Goal: Feedback & Contribution: Leave review/rating

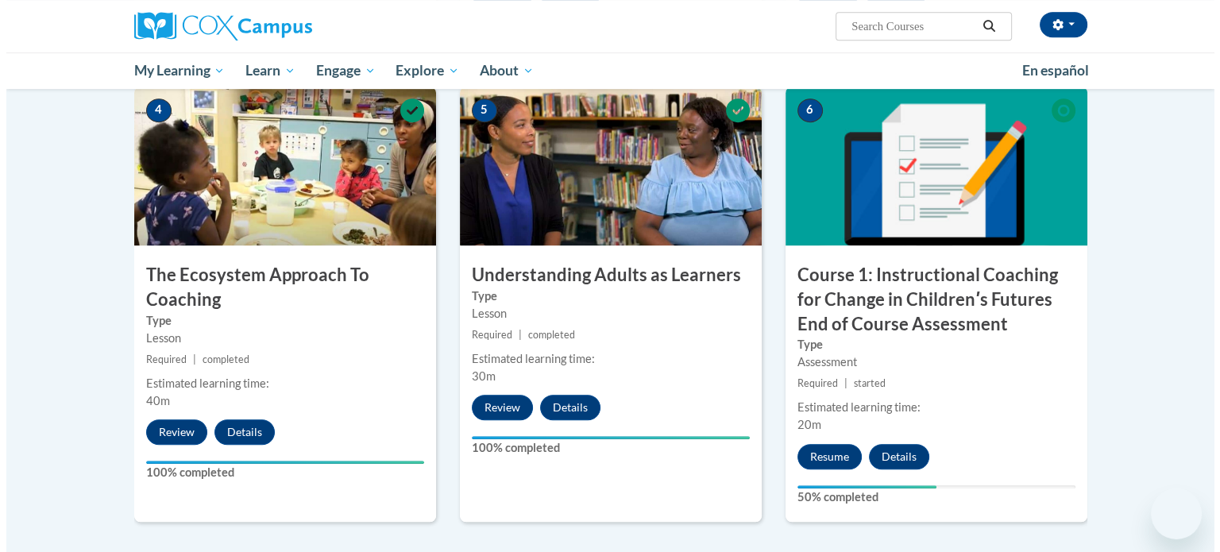
scroll to position [794, 0]
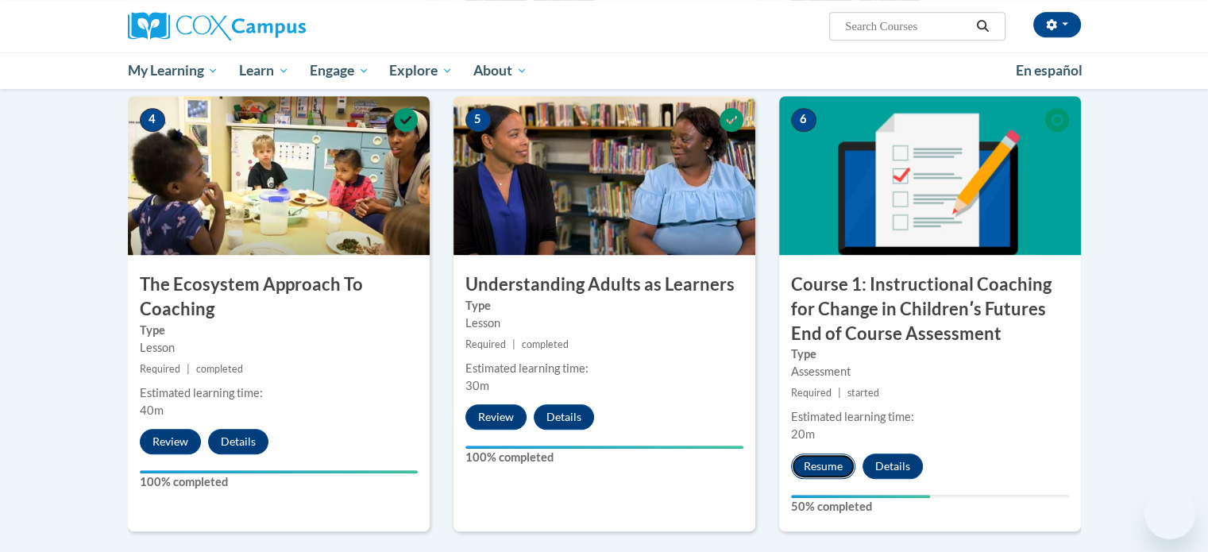
click at [824, 460] on button "Resume" at bounding box center [823, 466] width 64 height 25
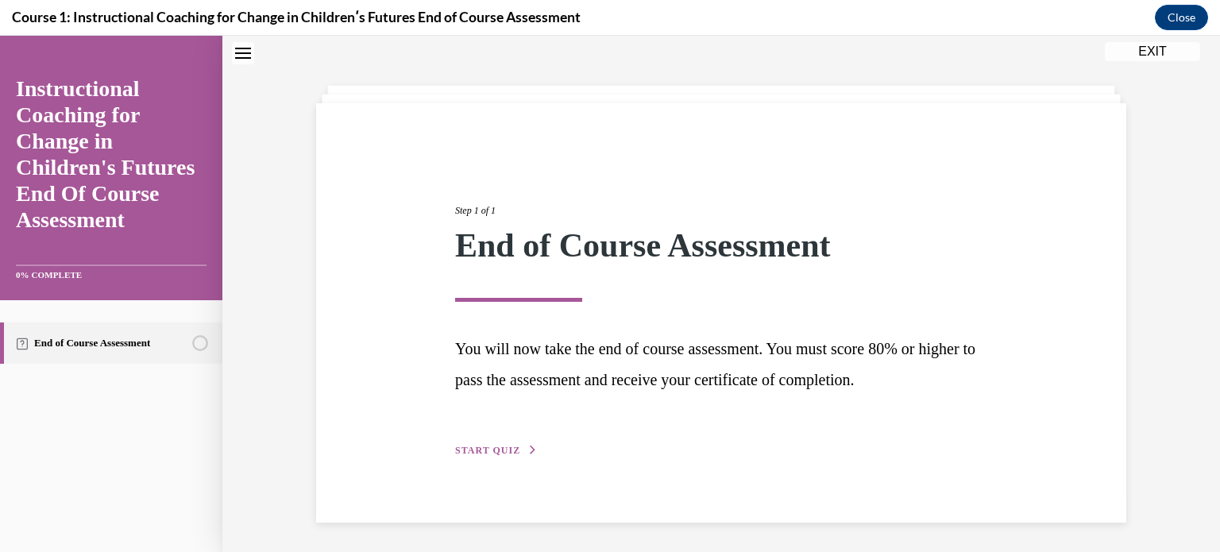
scroll to position [6, 0]
click at [497, 449] on span "START QUIZ" at bounding box center [487, 449] width 65 height 11
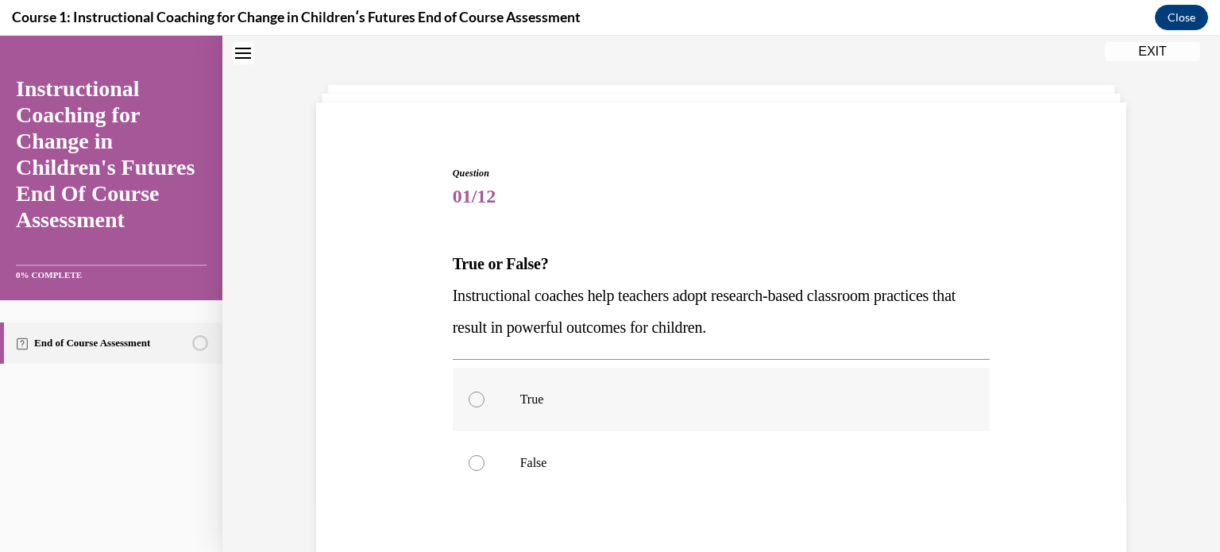
click at [474, 398] on div at bounding box center [477, 400] width 16 height 16
click at [474, 398] on input "True" at bounding box center [477, 400] width 16 height 16
radio input "true"
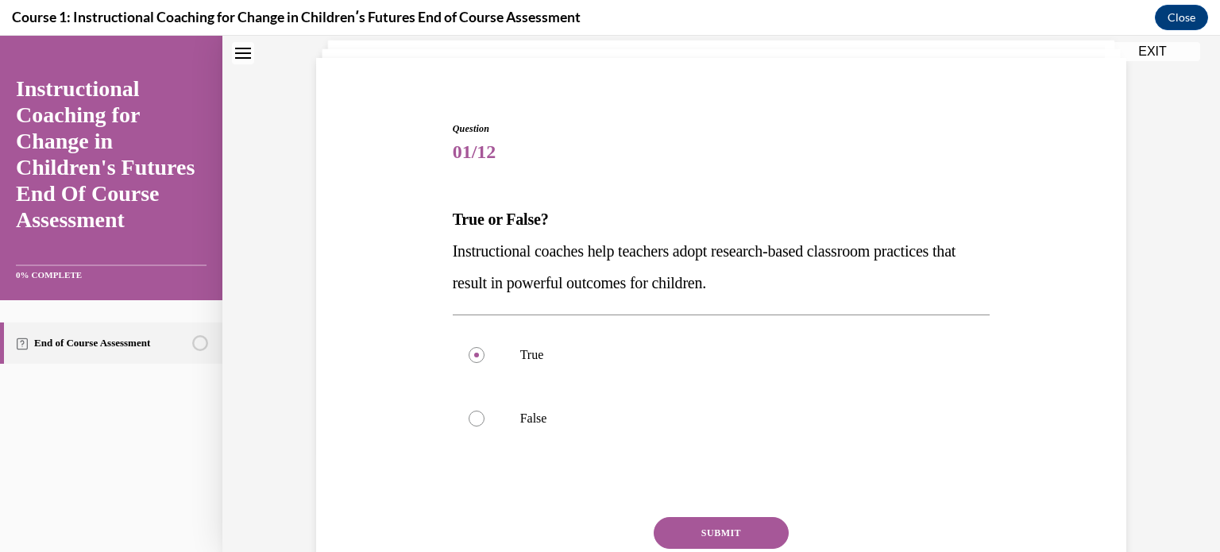
scroll to position [86, 0]
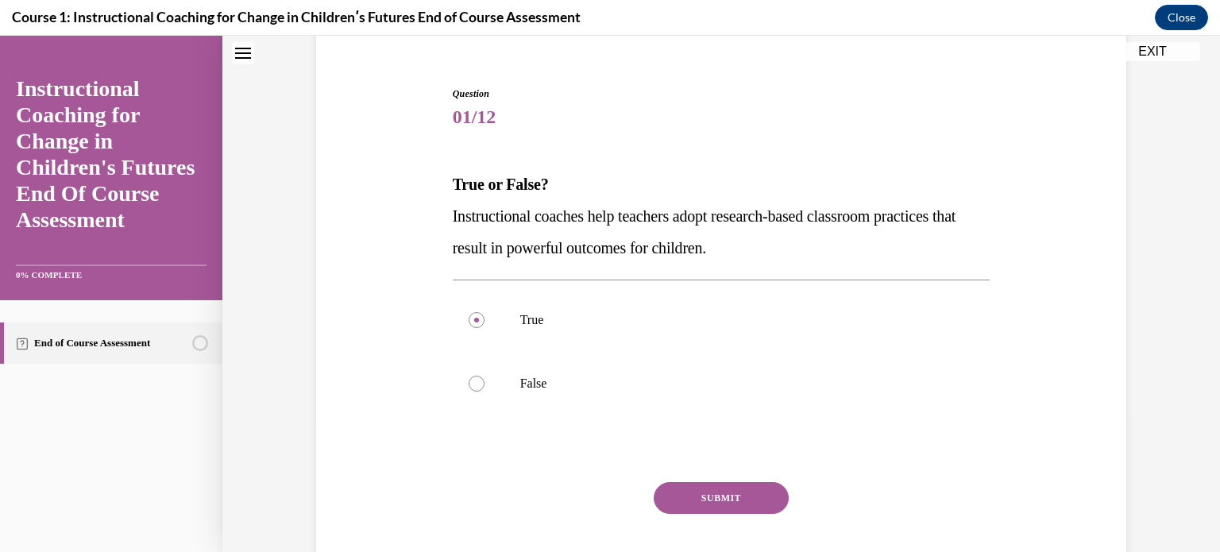
click at [683, 501] on button "SUBMIT" at bounding box center [721, 498] width 135 height 32
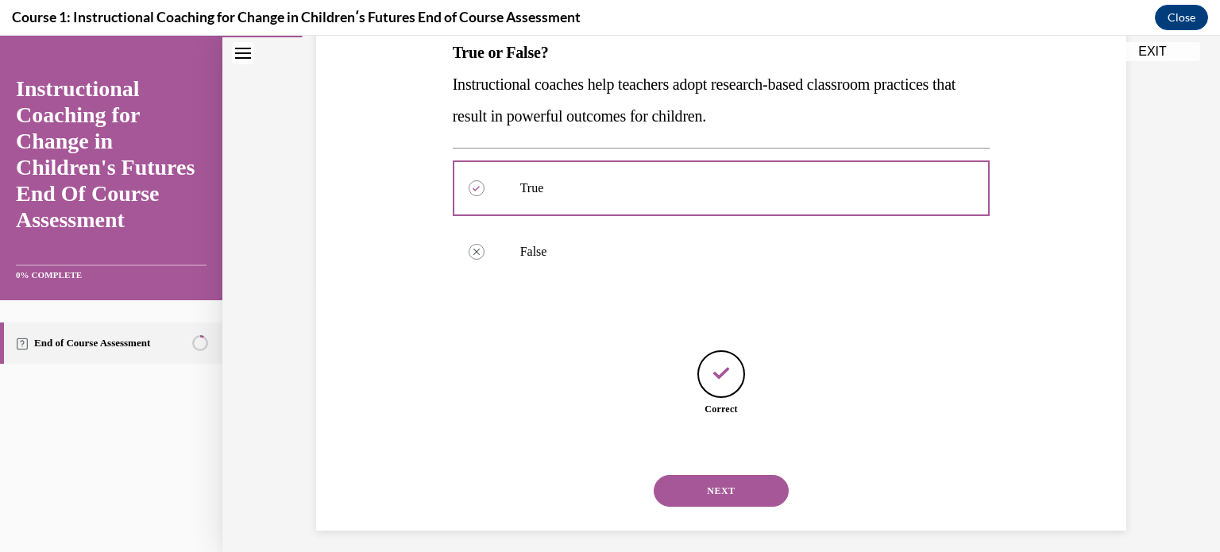
scroll to position [227, 0]
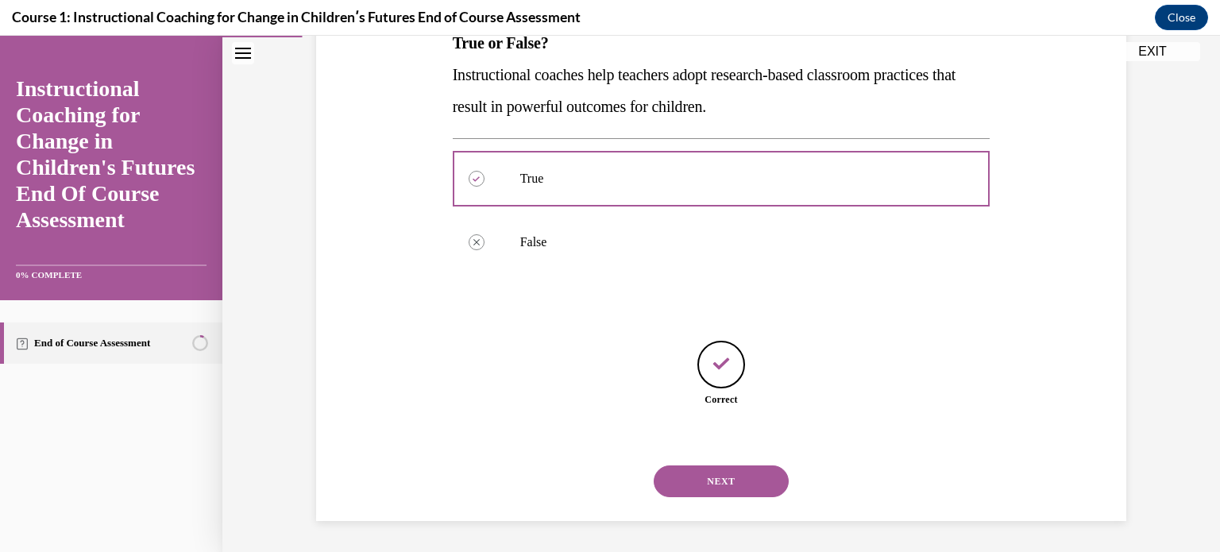
click at [701, 474] on button "NEXT" at bounding box center [721, 481] width 135 height 32
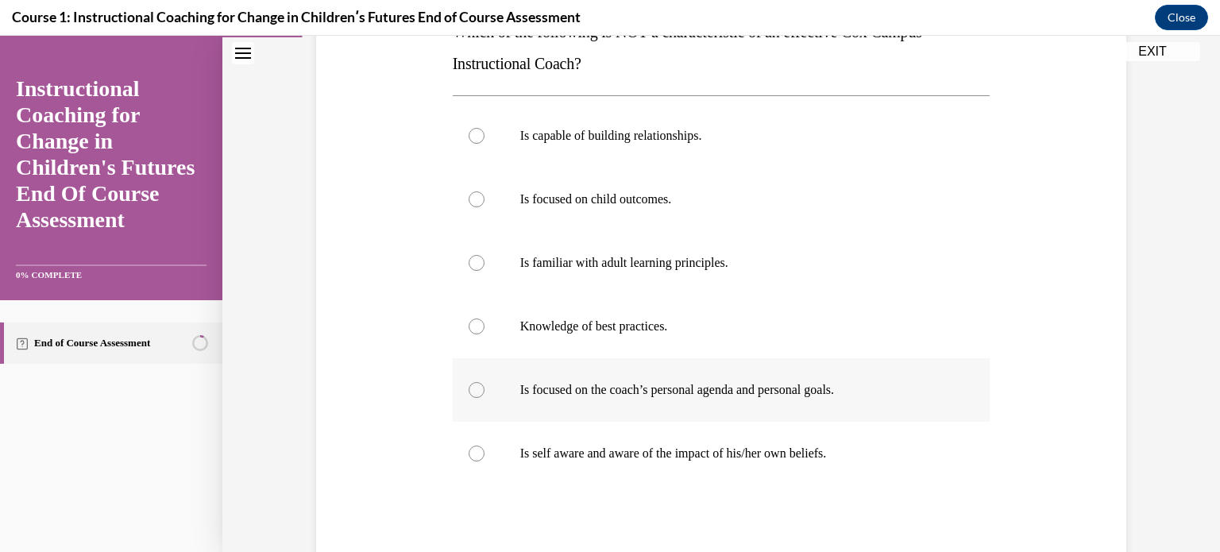
scroll to position [159, 0]
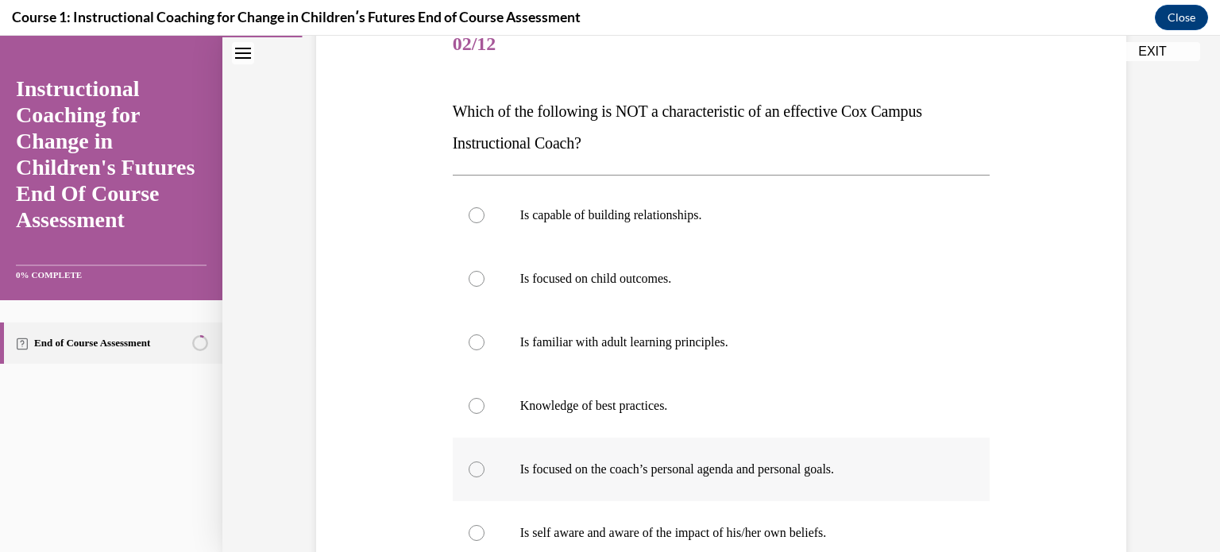
click at [470, 466] on div at bounding box center [477, 469] width 16 height 16
click at [470, 466] on input "Is focused on the coach’s personal agenda and personal goals." at bounding box center [477, 469] width 16 height 16
radio input "true"
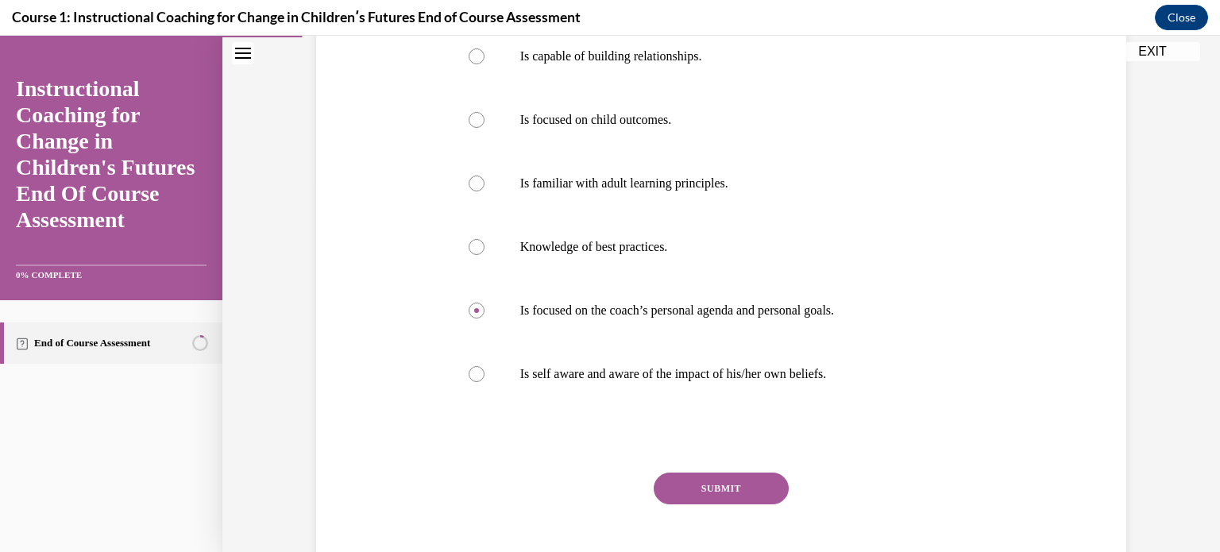
click at [710, 492] on button "SUBMIT" at bounding box center [721, 489] width 135 height 32
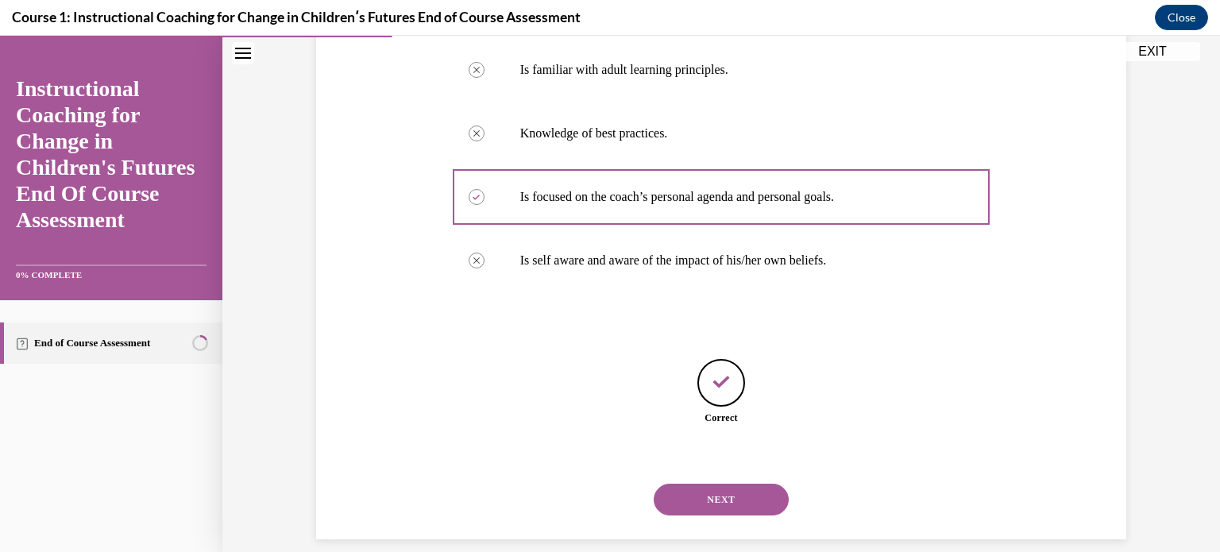
scroll to position [450, 0]
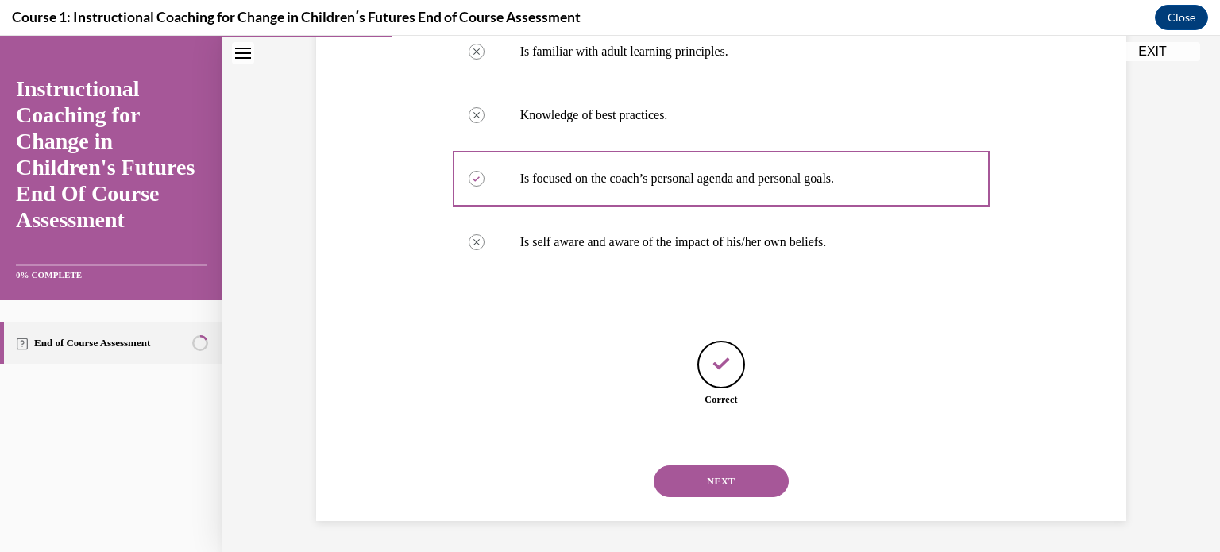
click at [716, 482] on button "NEXT" at bounding box center [721, 481] width 135 height 32
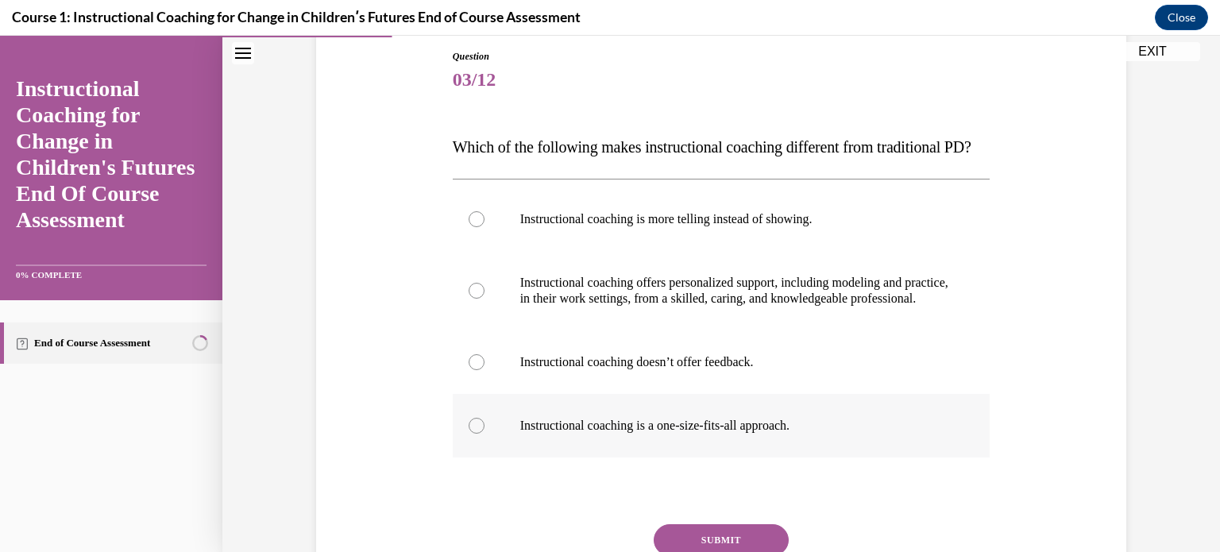
scroll to position [159, 0]
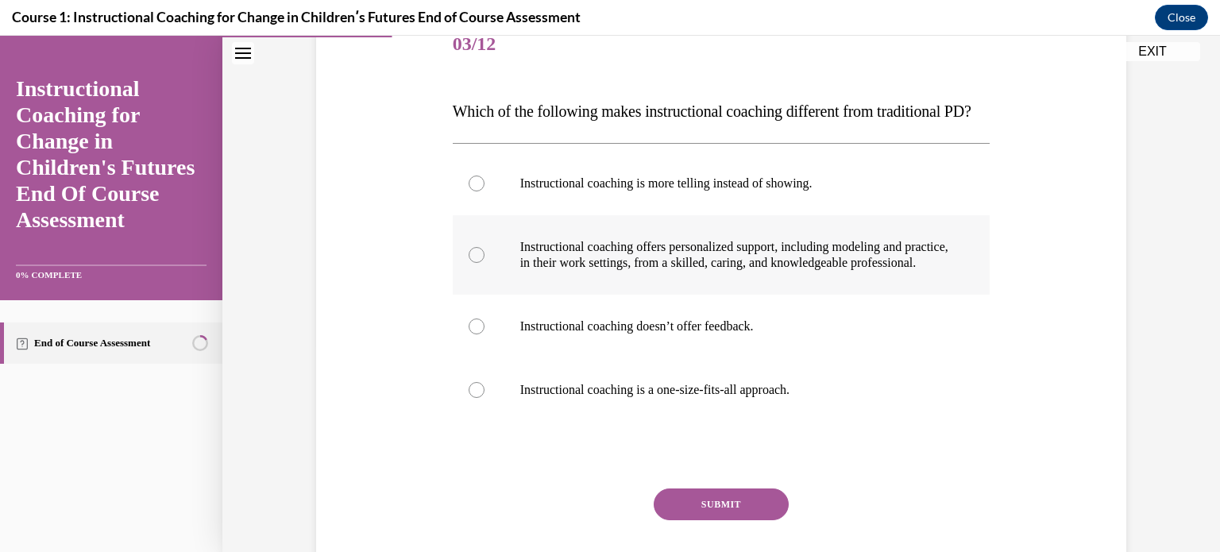
click at [472, 263] on div at bounding box center [477, 255] width 16 height 16
click at [472, 263] on input "Instructional coaching offers personalized support, including modeling and prac…" at bounding box center [477, 255] width 16 height 16
radio input "true"
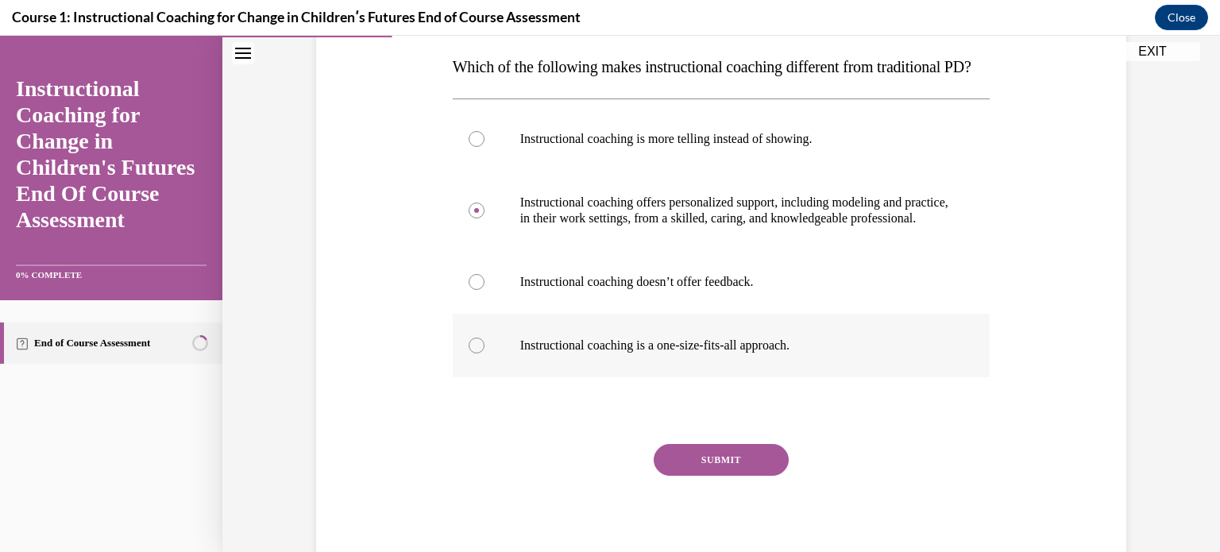
scroll to position [238, 0]
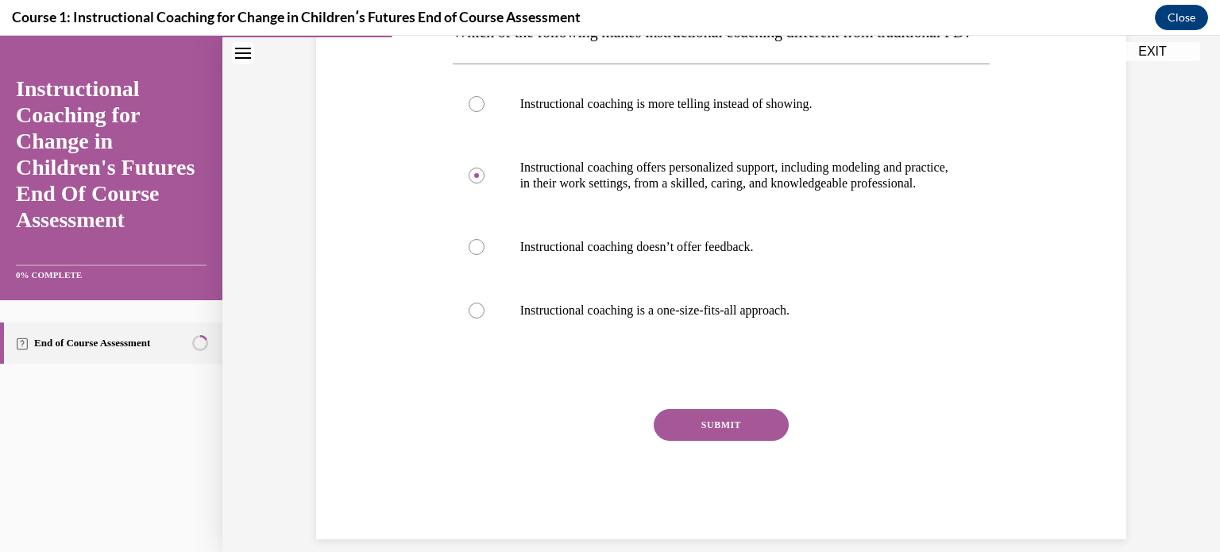
click at [692, 441] on button "SUBMIT" at bounding box center [721, 425] width 135 height 32
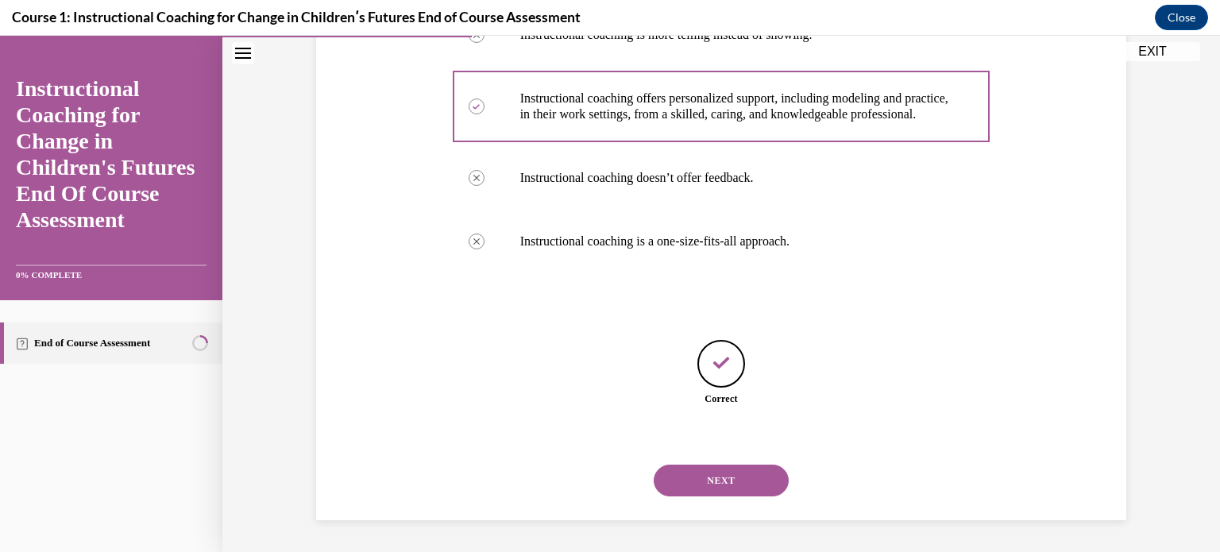
scroll to position [354, 0]
click at [706, 479] on button "NEXT" at bounding box center [721, 481] width 135 height 32
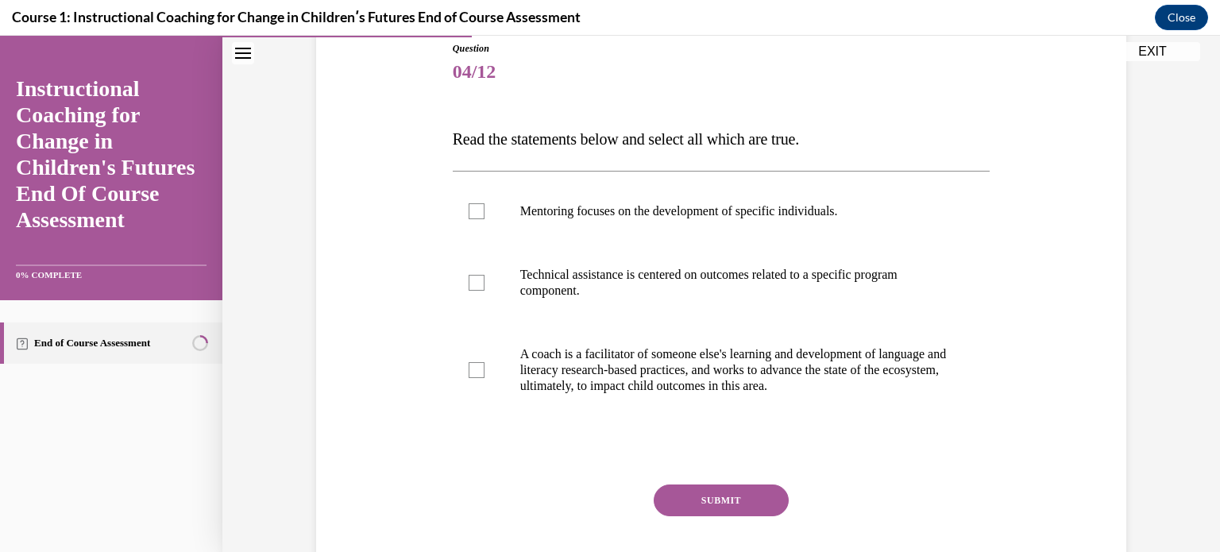
scroll to position [159, 0]
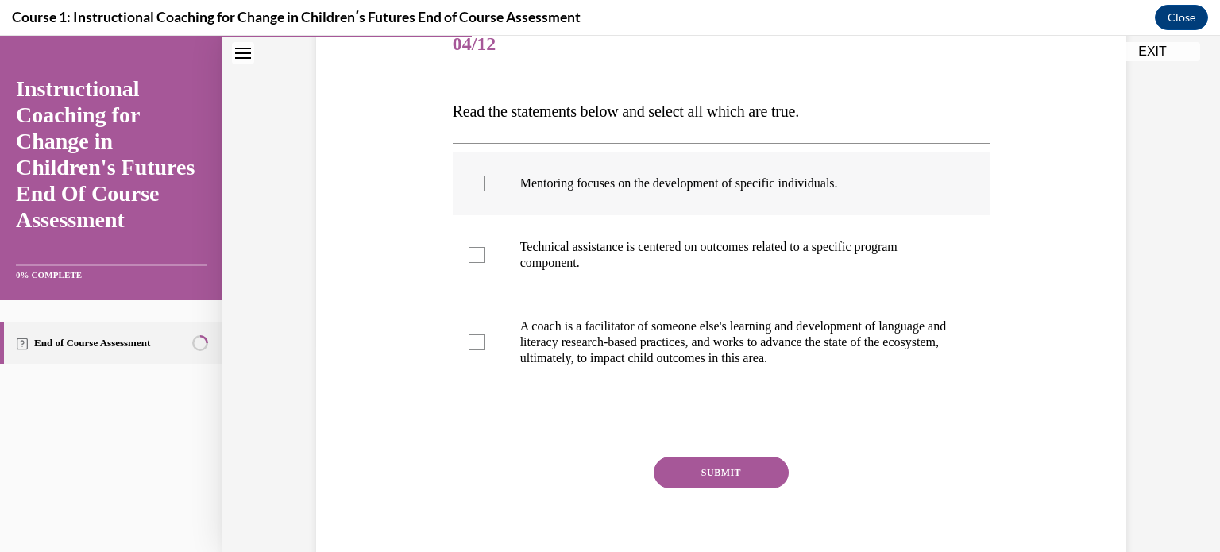
click at [473, 181] on div at bounding box center [477, 184] width 16 height 16
click at [473, 181] on input "Mentoring focuses on the development of specific individuals." at bounding box center [477, 184] width 16 height 16
checkbox input "true"
click at [469, 257] on div at bounding box center [477, 255] width 16 height 16
click at [469, 257] on input "Technical assistance is centered on outcomes related to a specific program comp…" at bounding box center [477, 255] width 16 height 16
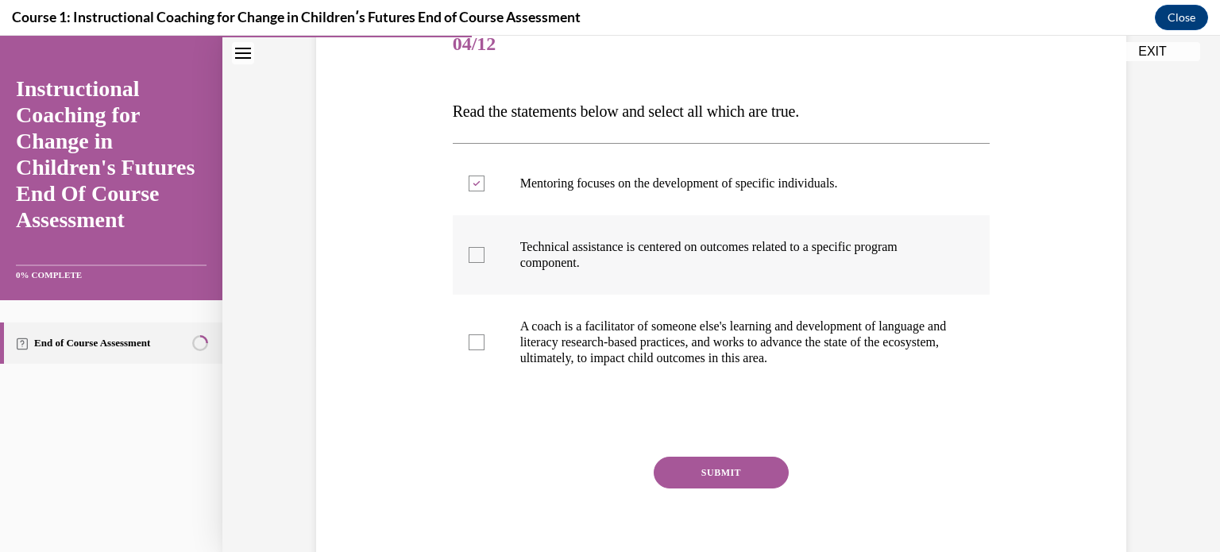
checkbox input "true"
click at [473, 346] on div at bounding box center [477, 342] width 16 height 16
click at [473, 346] on input "A coach is a facilitator of someone else's learning and development of language…" at bounding box center [477, 342] width 16 height 16
checkbox input "true"
click at [720, 476] on button "SUBMIT" at bounding box center [721, 473] width 135 height 32
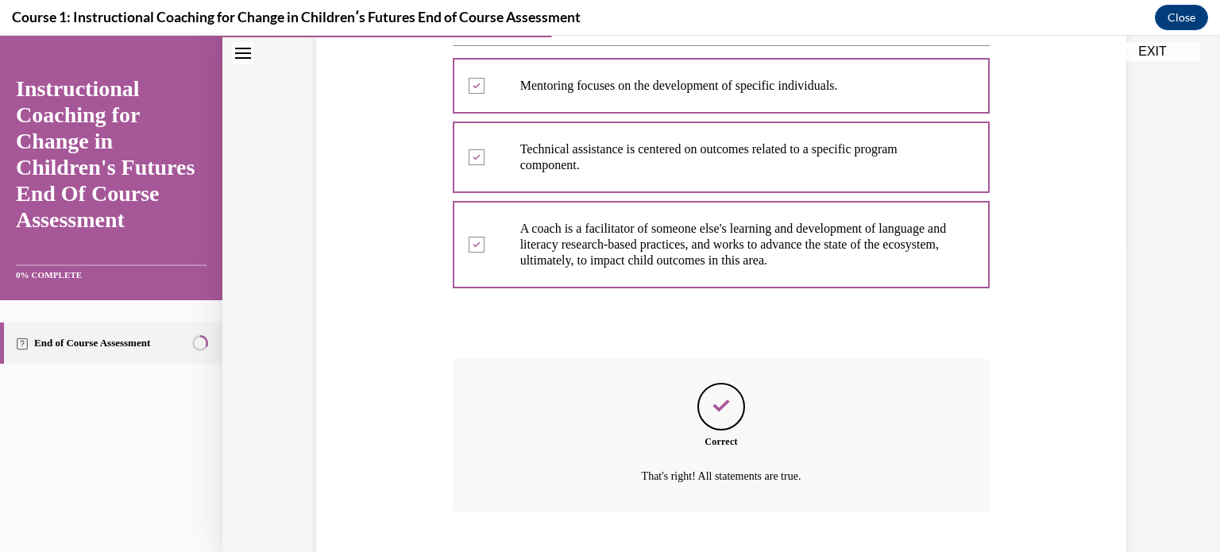
scroll to position [353, 0]
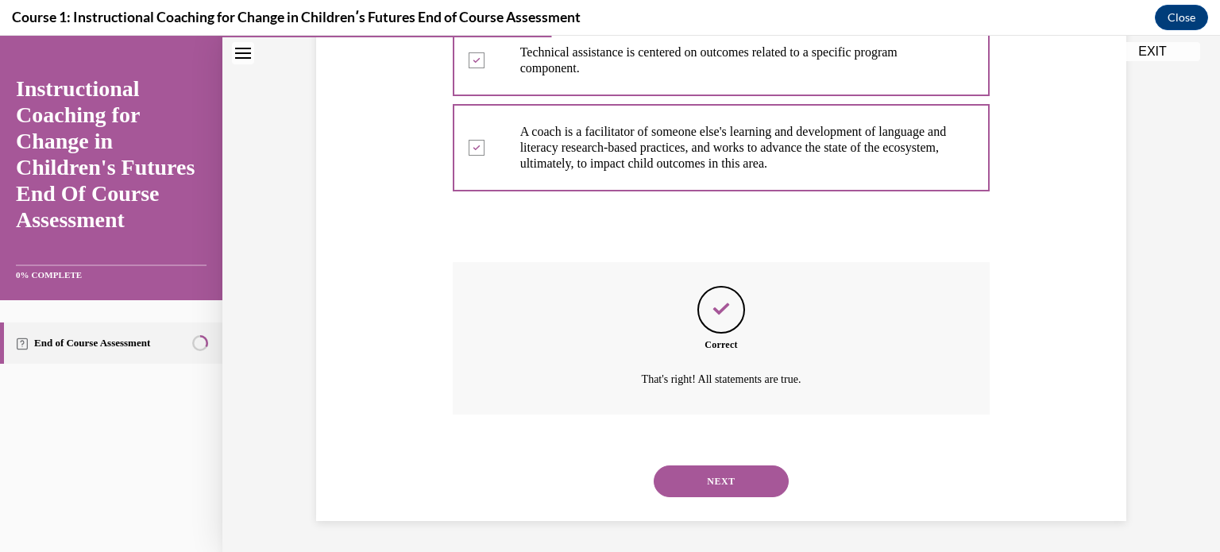
click at [720, 476] on button "NEXT" at bounding box center [721, 481] width 135 height 32
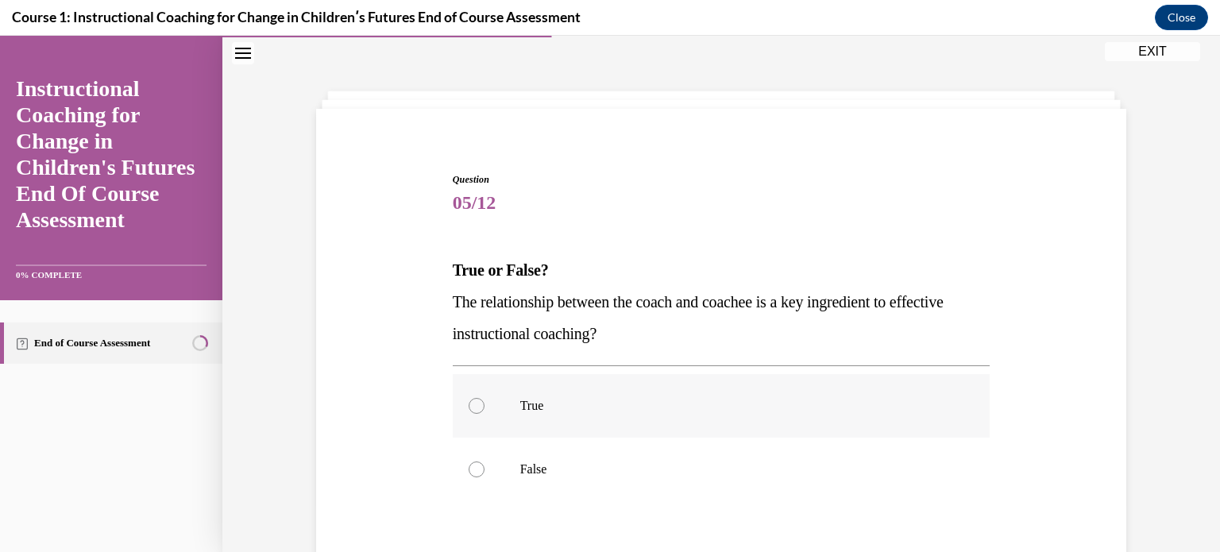
click at [473, 404] on div at bounding box center [477, 406] width 16 height 16
click at [473, 404] on input "True" at bounding box center [477, 406] width 16 height 16
radio input "true"
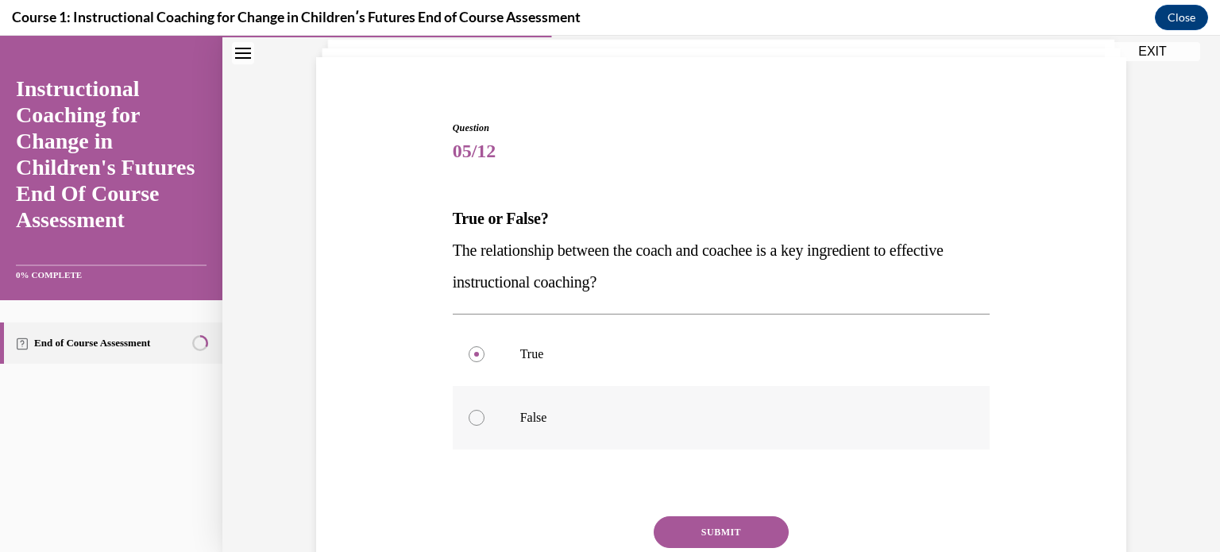
scroll to position [79, 0]
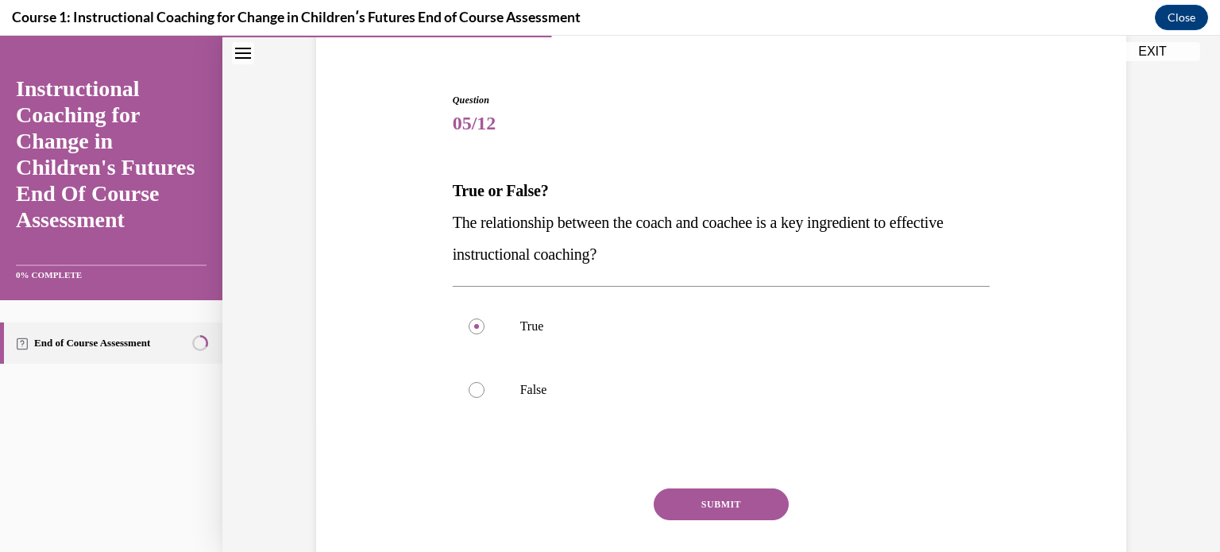
click at [682, 504] on button "SUBMIT" at bounding box center [721, 505] width 135 height 32
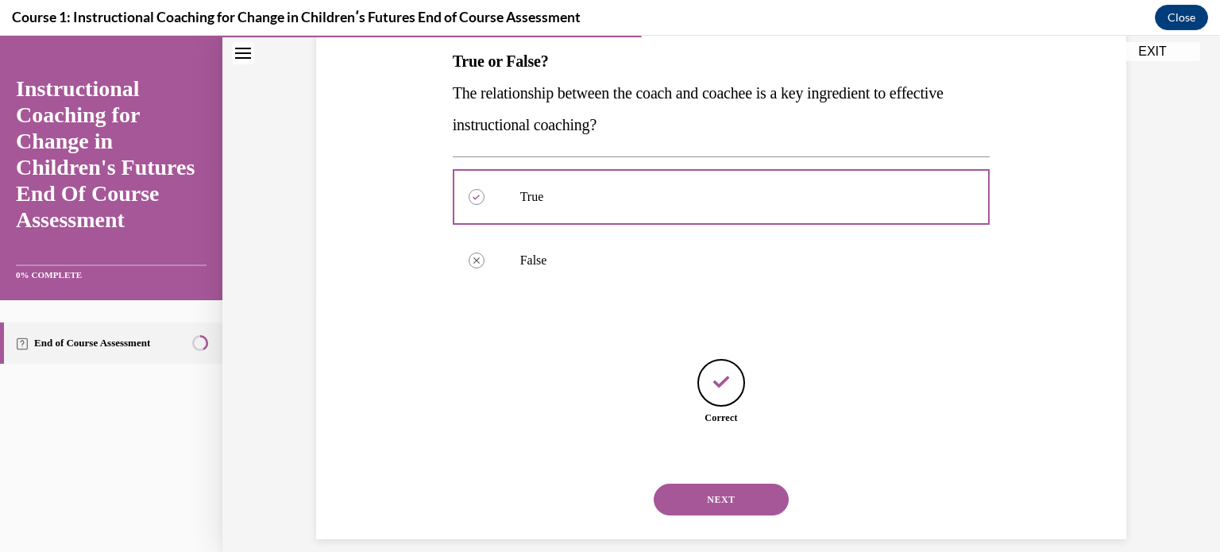
scroll to position [227, 0]
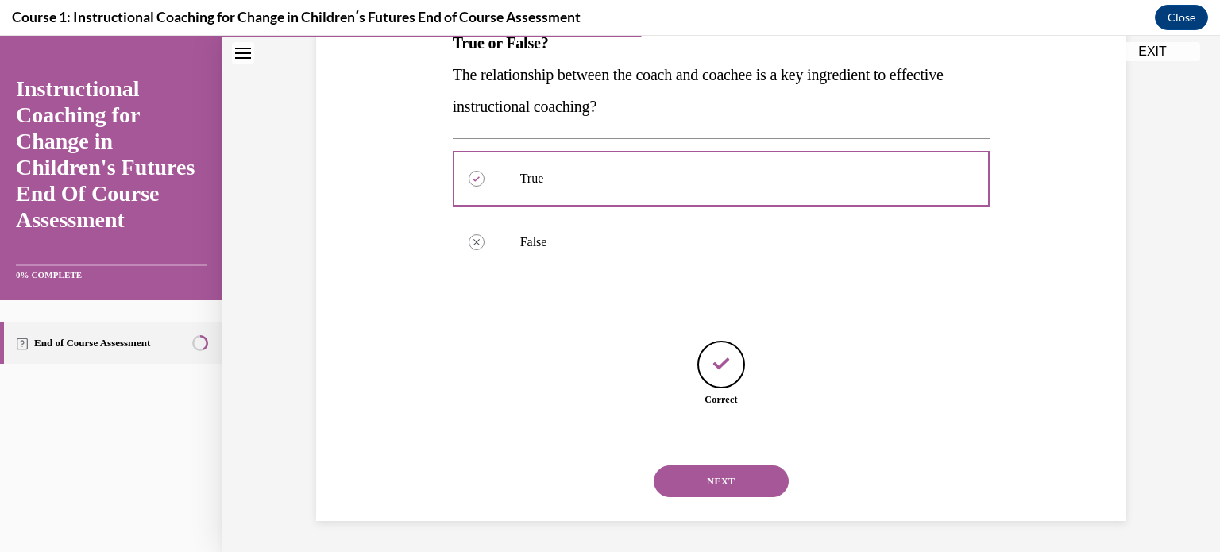
click at [697, 472] on button "NEXT" at bounding box center [721, 481] width 135 height 32
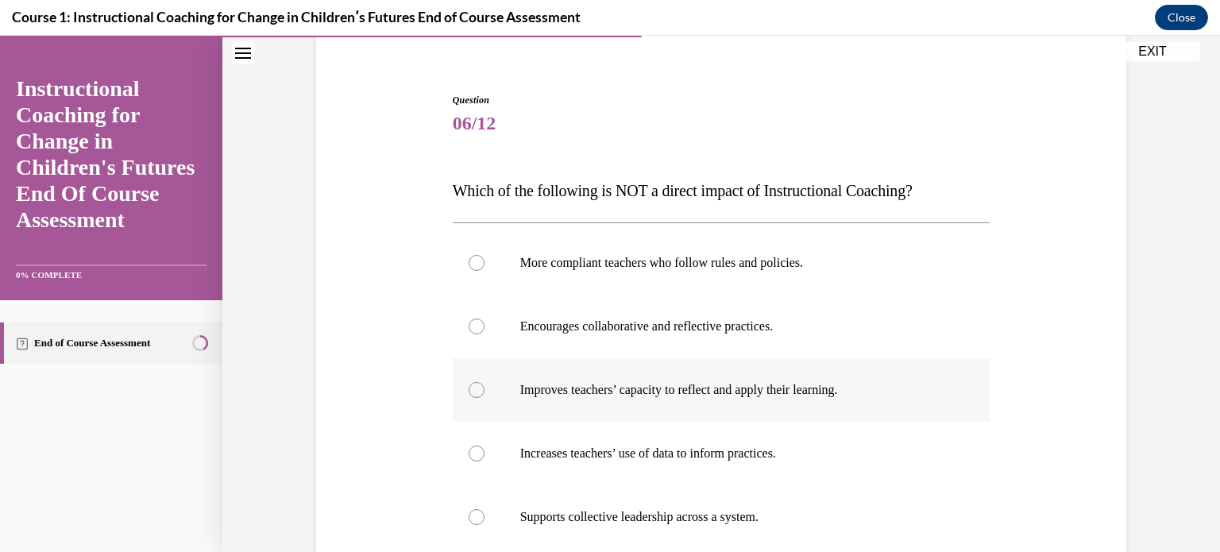
scroll to position [159, 0]
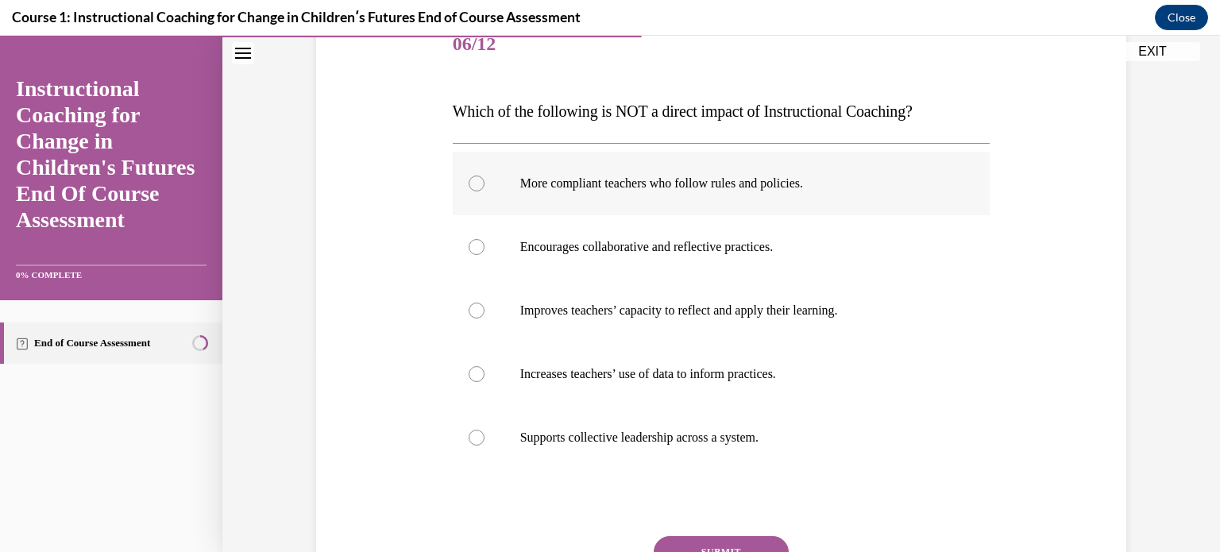
click at [471, 179] on div at bounding box center [477, 184] width 16 height 16
click at [471, 179] on input "More compliant teachers who follow rules and policies." at bounding box center [477, 184] width 16 height 16
radio input "true"
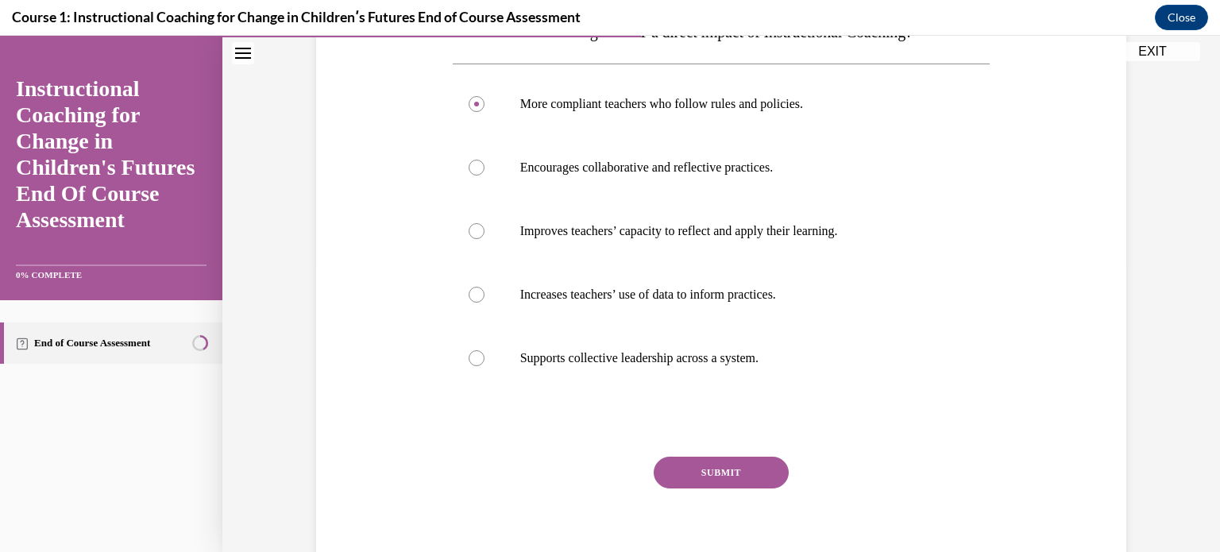
click at [712, 473] on button "SUBMIT" at bounding box center [721, 473] width 135 height 32
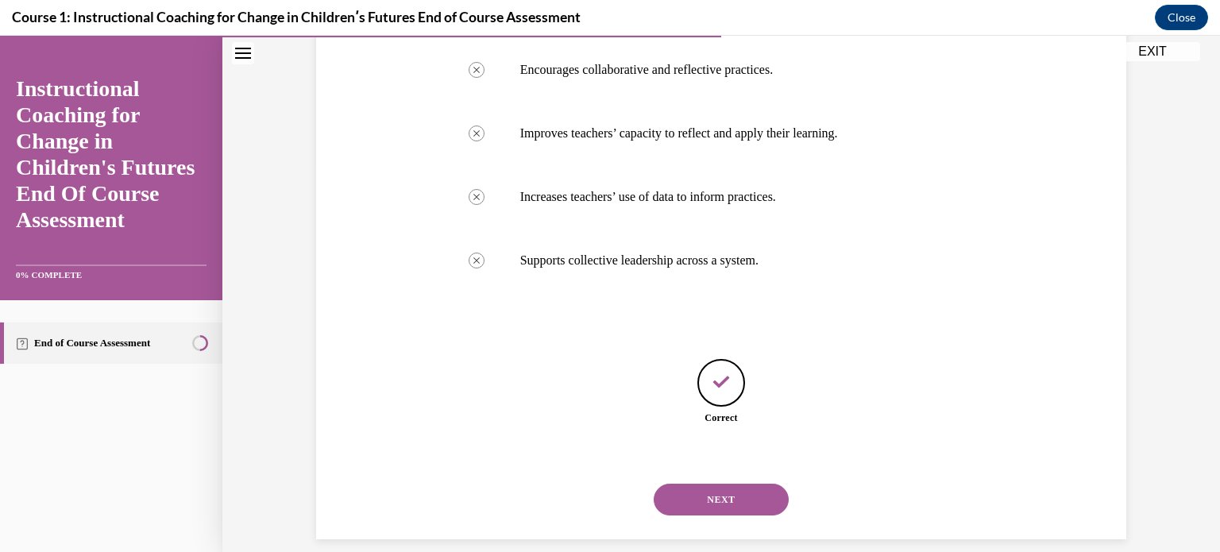
scroll to position [354, 0]
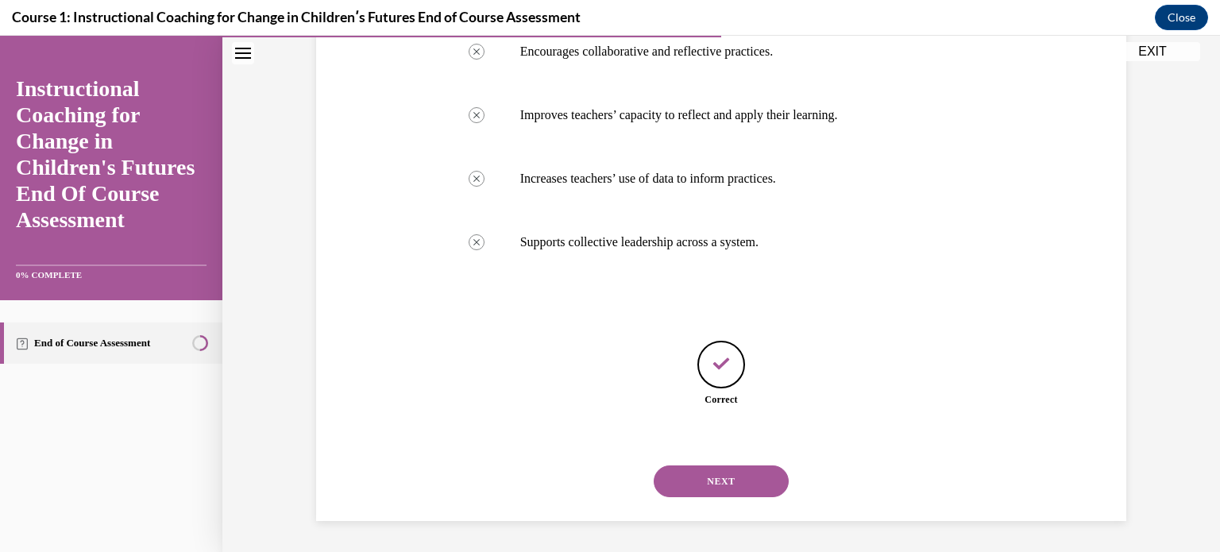
click at [713, 477] on button "NEXT" at bounding box center [721, 481] width 135 height 32
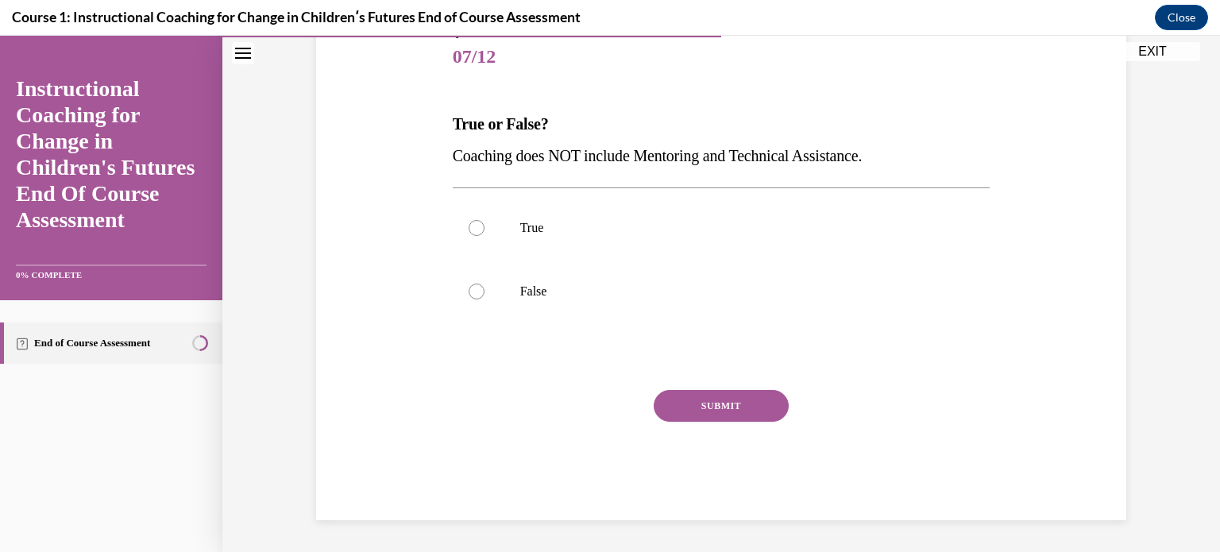
scroll to position [127, 0]
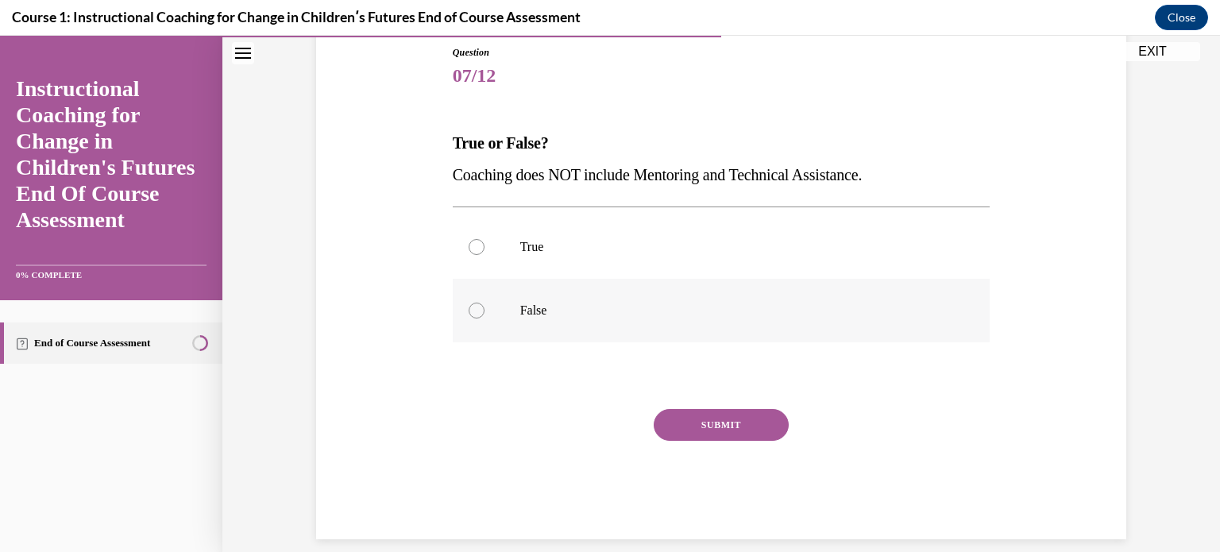
click at [469, 307] on div at bounding box center [477, 311] width 16 height 16
click at [469, 307] on input "False" at bounding box center [477, 311] width 16 height 16
radio input "true"
click at [695, 415] on button "SUBMIT" at bounding box center [721, 425] width 135 height 32
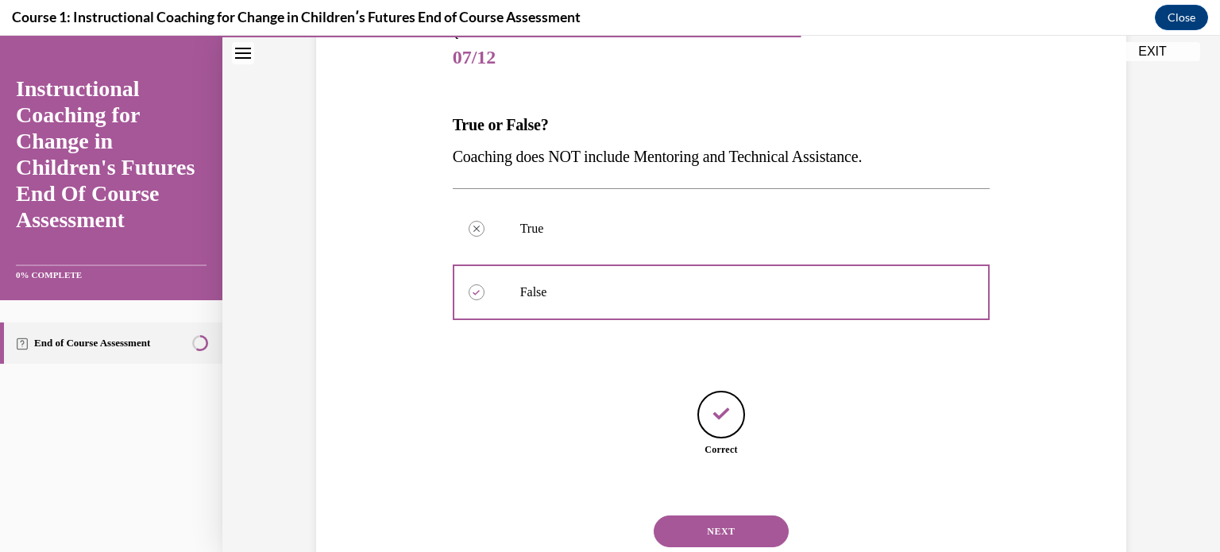
scroll to position [195, 0]
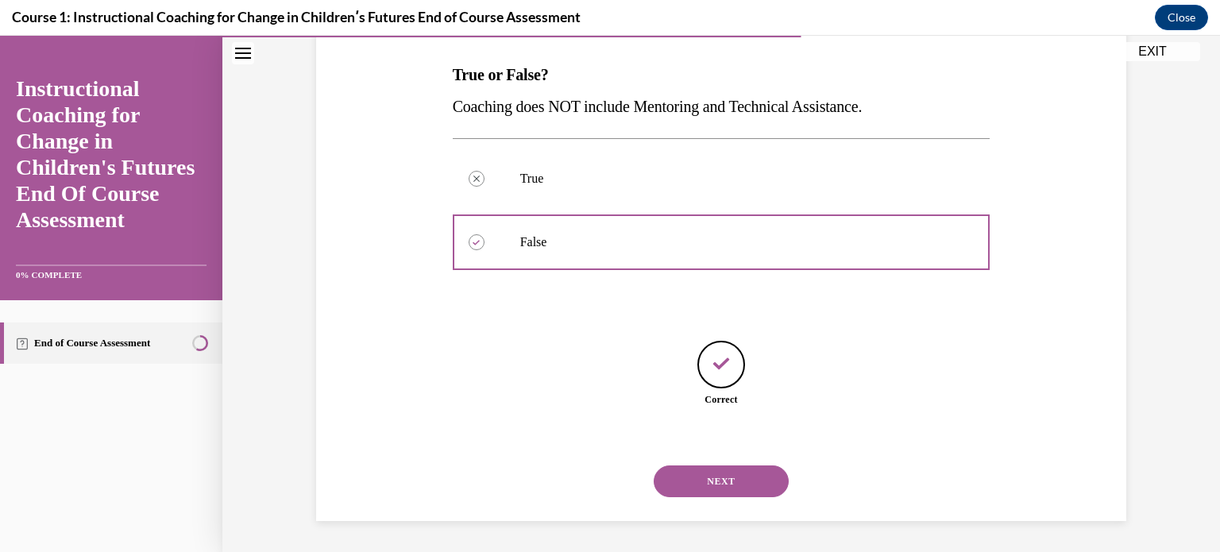
click at [730, 467] on button "NEXT" at bounding box center [721, 481] width 135 height 32
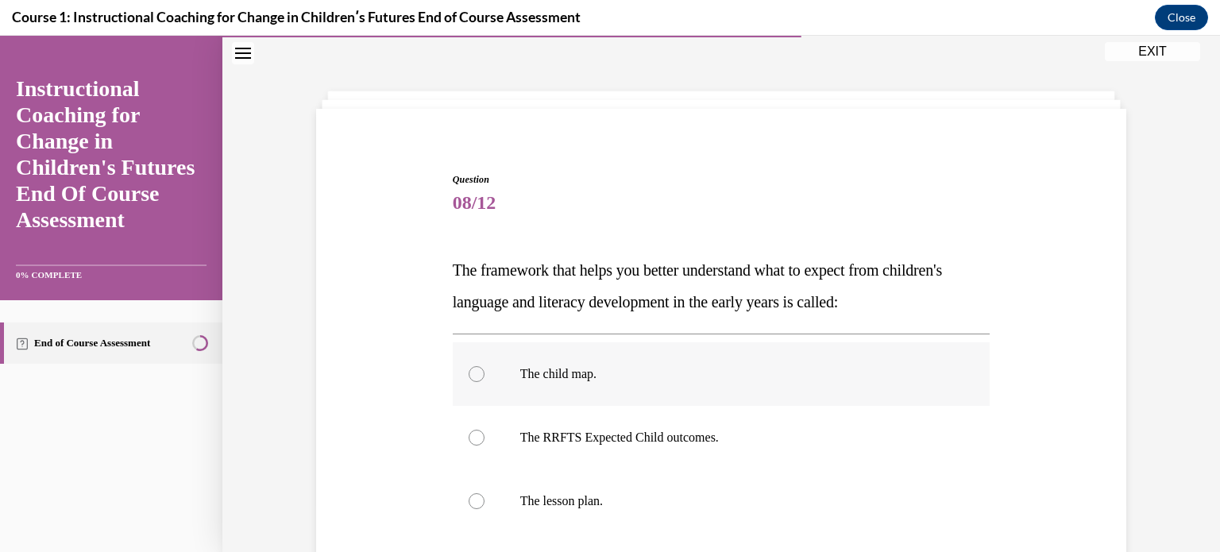
scroll to position [79, 0]
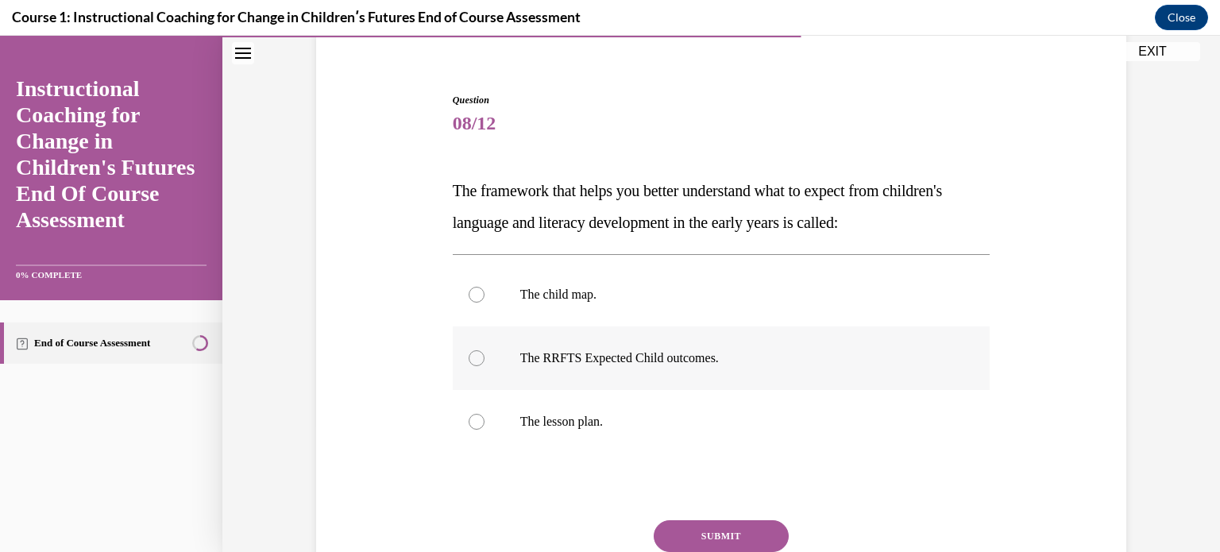
click at [470, 356] on div at bounding box center [477, 358] width 16 height 16
click at [470, 356] on input "The RRFTS Expected Child outcomes." at bounding box center [477, 358] width 16 height 16
radio input "true"
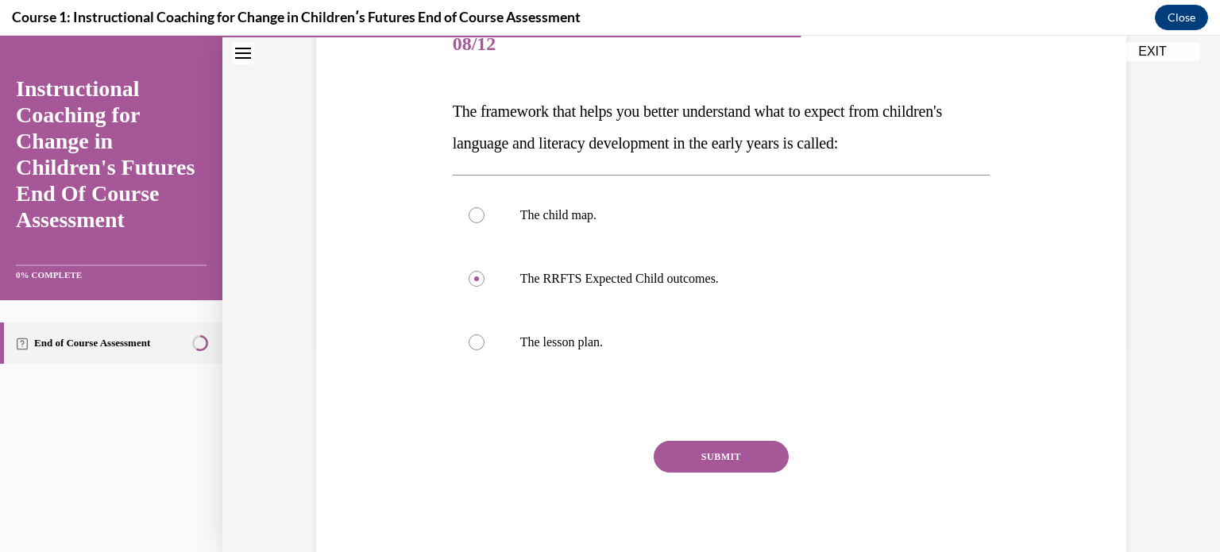
click at [712, 454] on button "SUBMIT" at bounding box center [721, 457] width 135 height 32
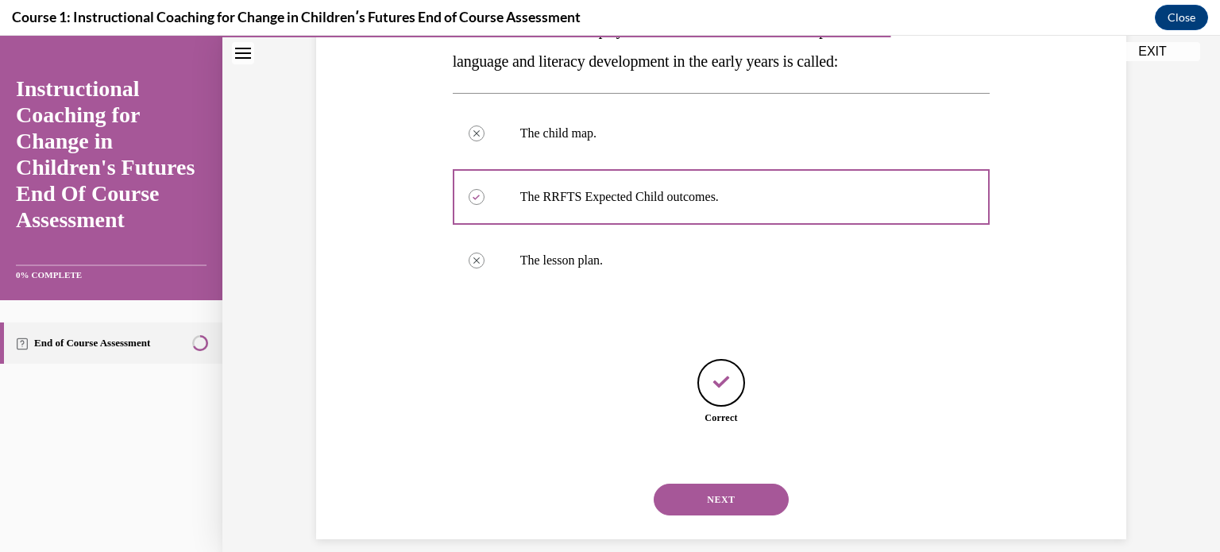
scroll to position [259, 0]
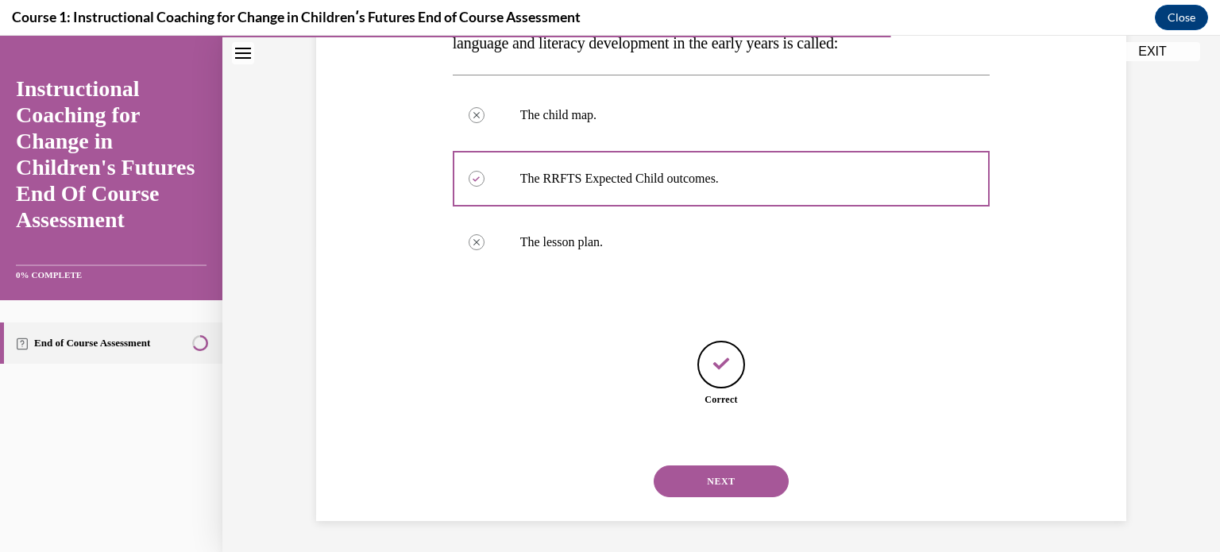
click at [715, 474] on button "NEXT" at bounding box center [721, 481] width 135 height 32
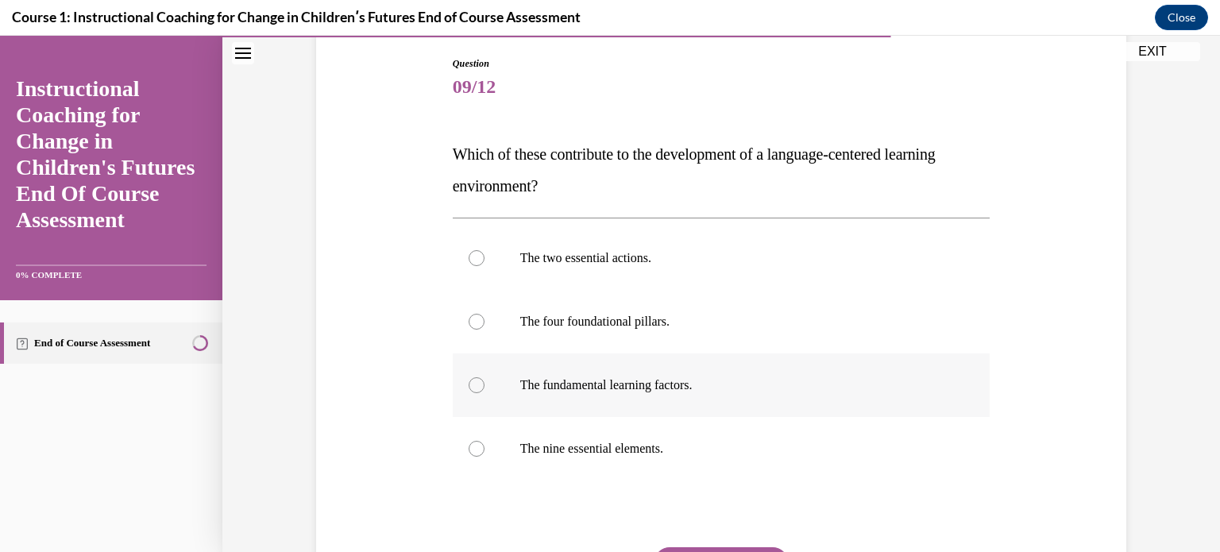
scroll to position [79, 0]
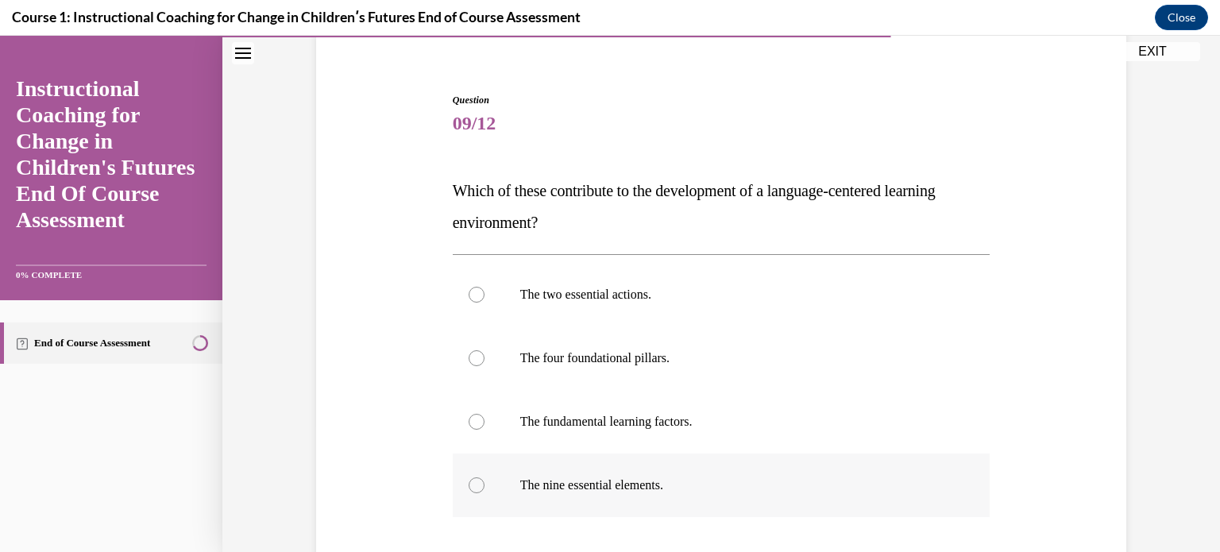
click at [469, 485] on div at bounding box center [477, 485] width 16 height 16
click at [469, 485] on input "The nine essential elements." at bounding box center [477, 485] width 16 height 16
radio input "true"
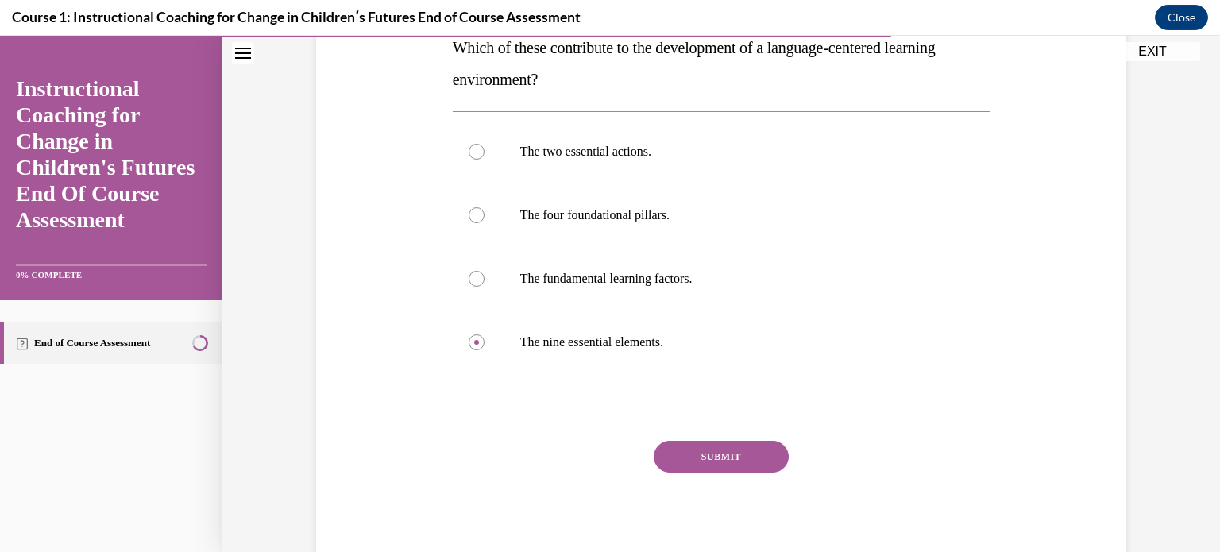
scroll to position [238, 0]
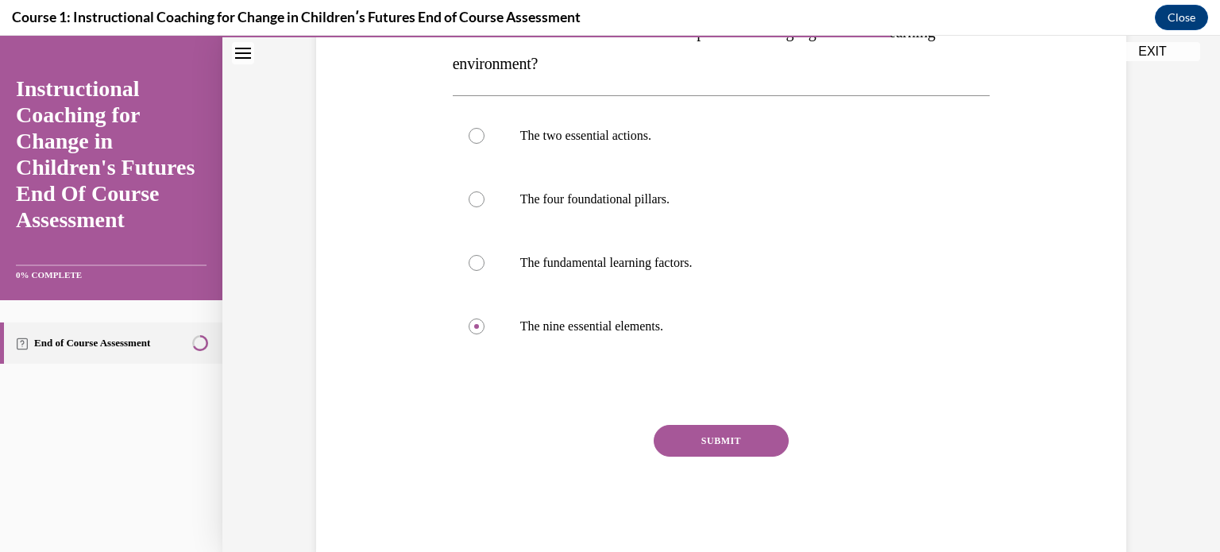
click at [724, 440] on button "SUBMIT" at bounding box center [721, 441] width 135 height 32
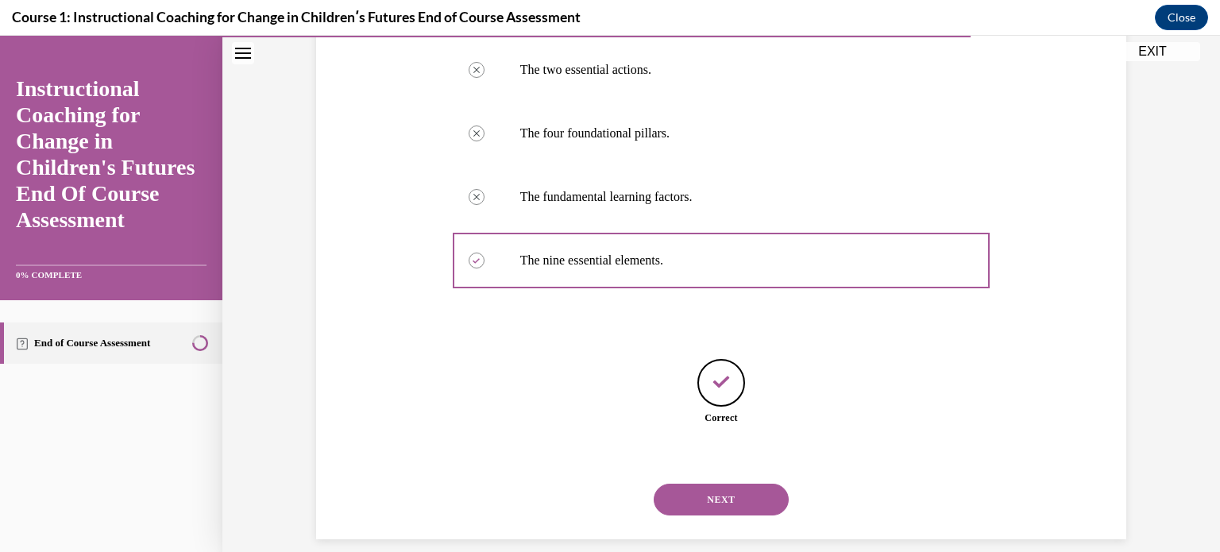
scroll to position [322, 0]
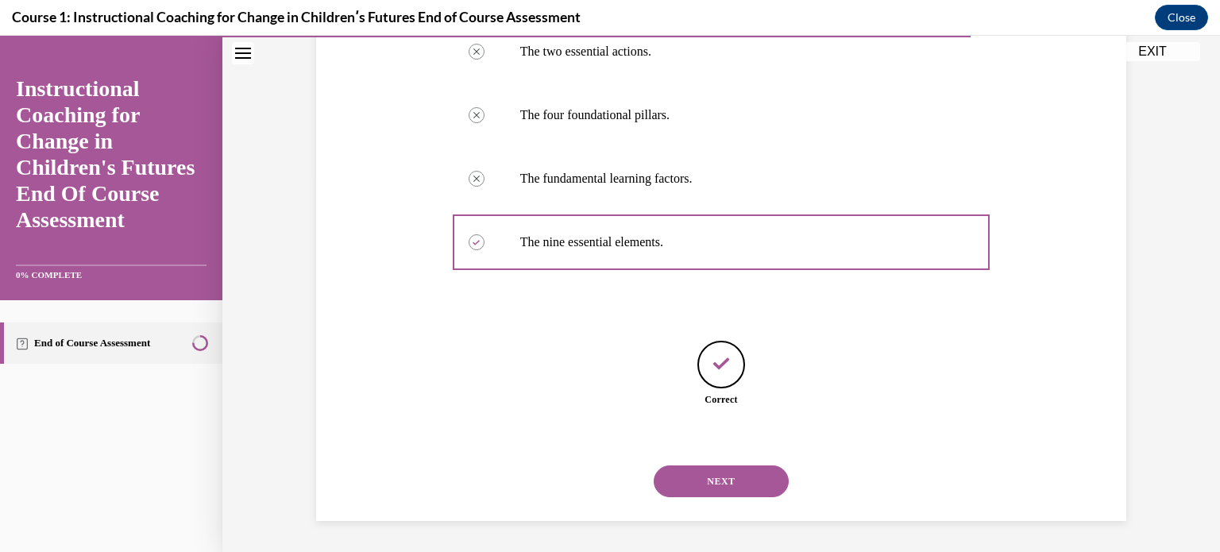
click at [720, 473] on button "NEXT" at bounding box center [721, 481] width 135 height 32
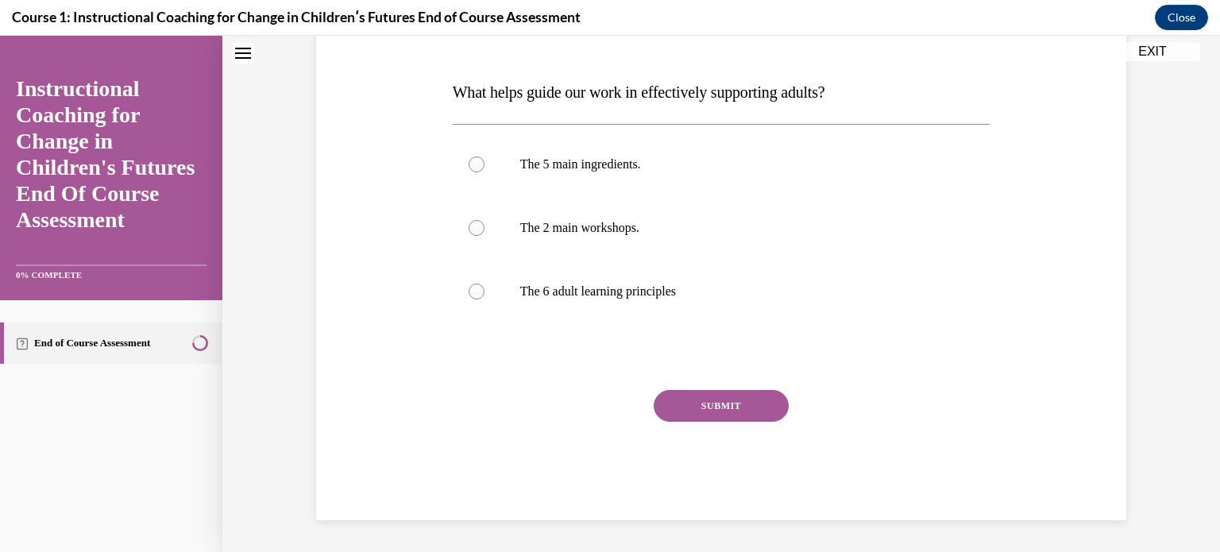
scroll to position [0, 0]
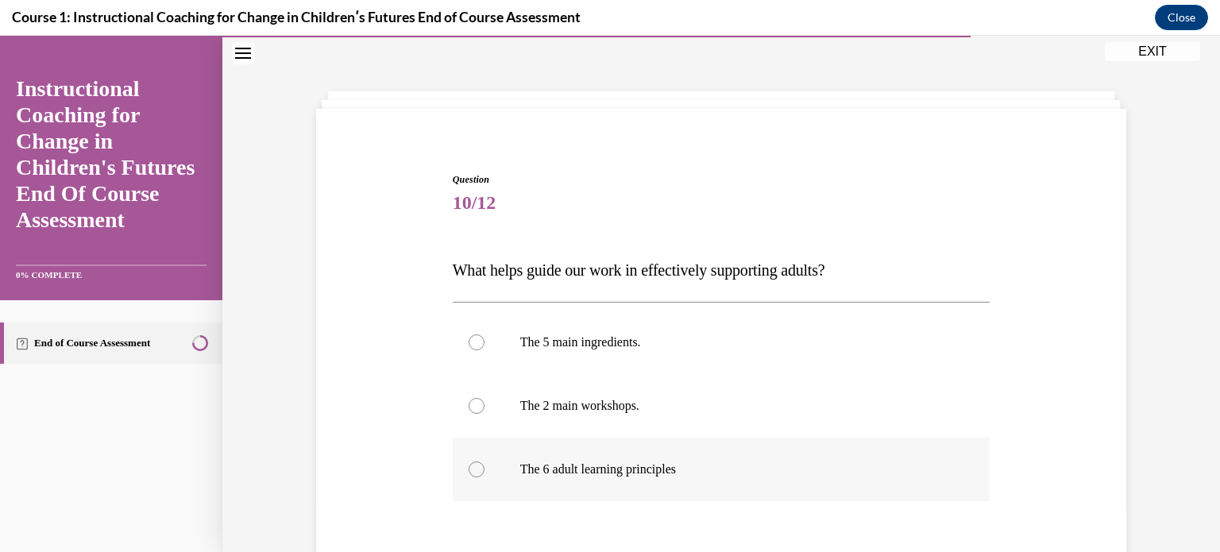
click at [473, 469] on div at bounding box center [477, 469] width 16 height 16
click at [473, 469] on input "The 6 adult learning principles" at bounding box center [477, 469] width 16 height 16
radio input "true"
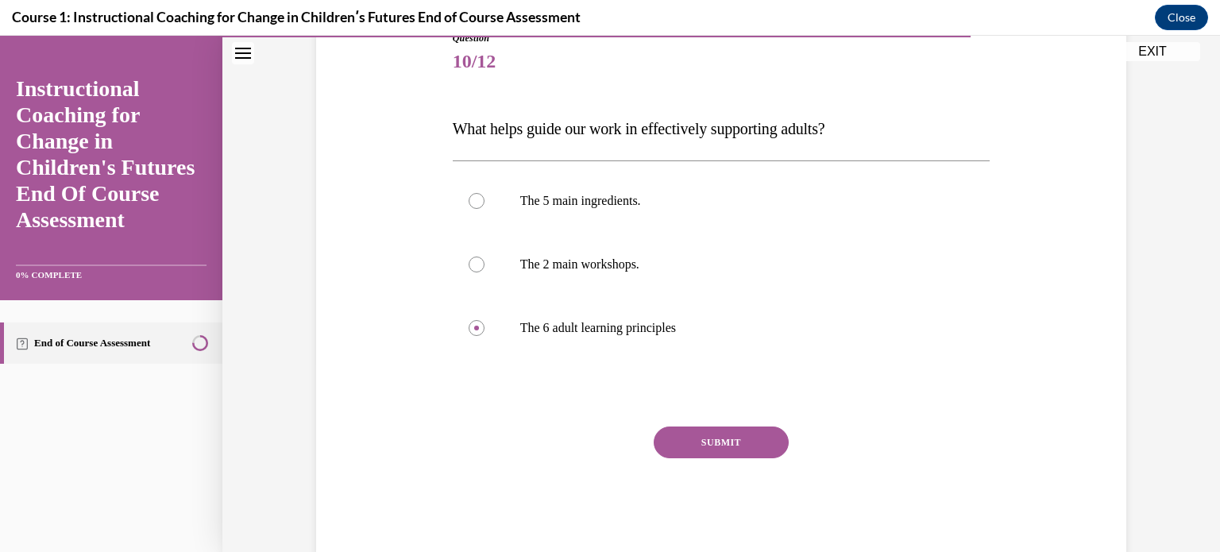
scroll to position [159, 0]
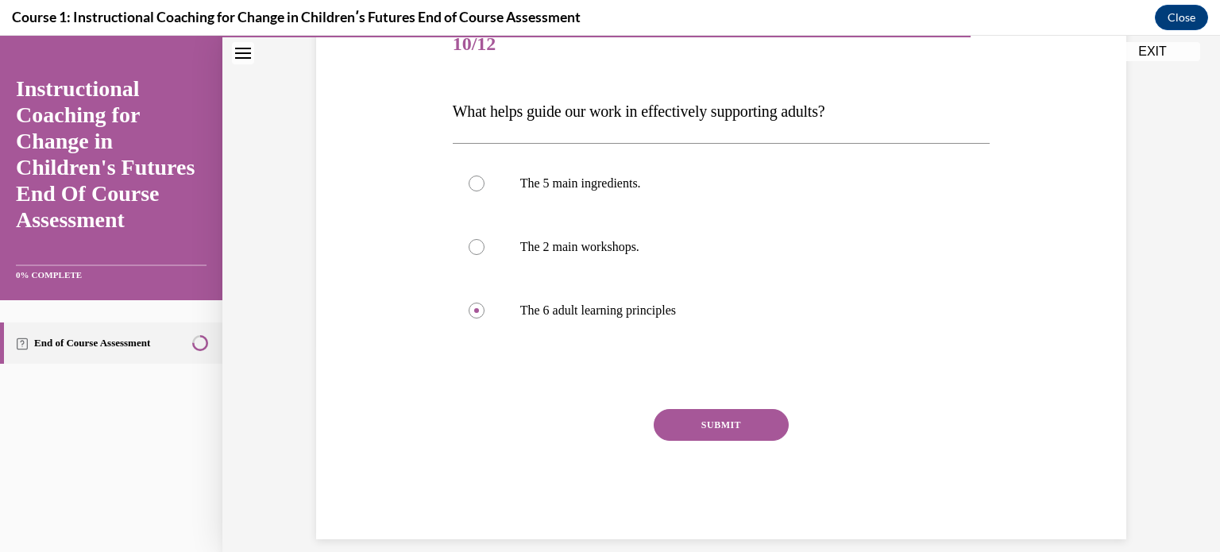
click at [707, 425] on button "SUBMIT" at bounding box center [721, 425] width 135 height 32
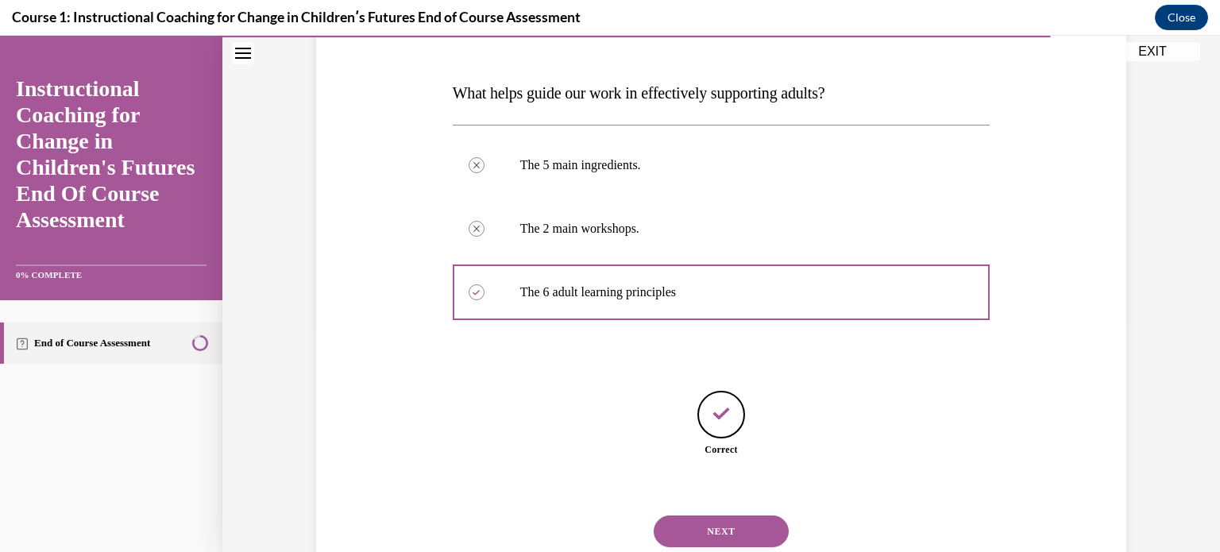
scroll to position [227, 0]
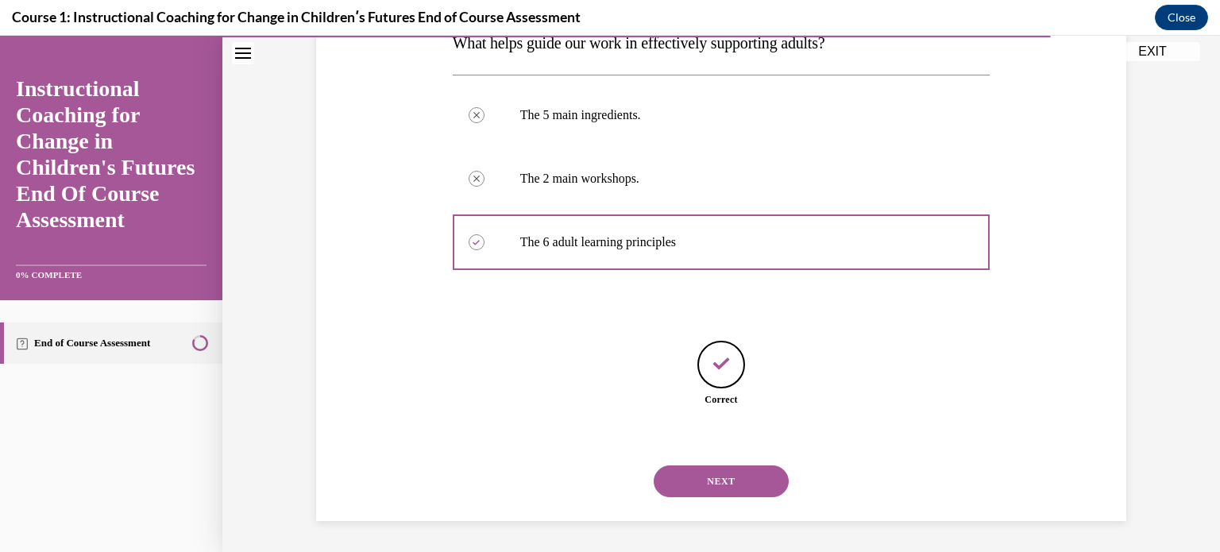
click at [721, 489] on button "NEXT" at bounding box center [721, 481] width 135 height 32
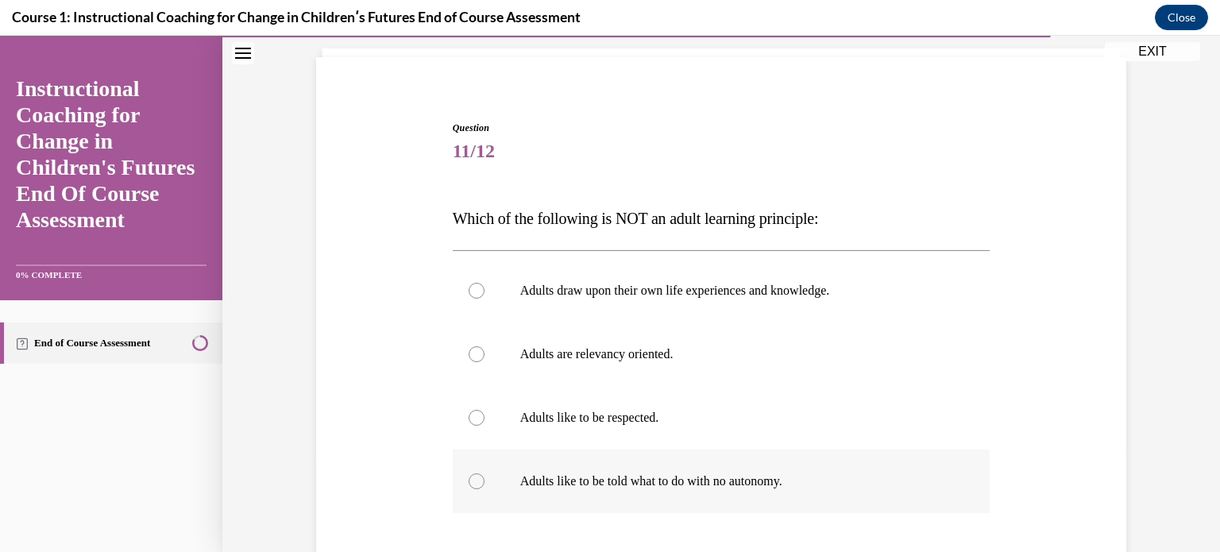
scroll to position [79, 0]
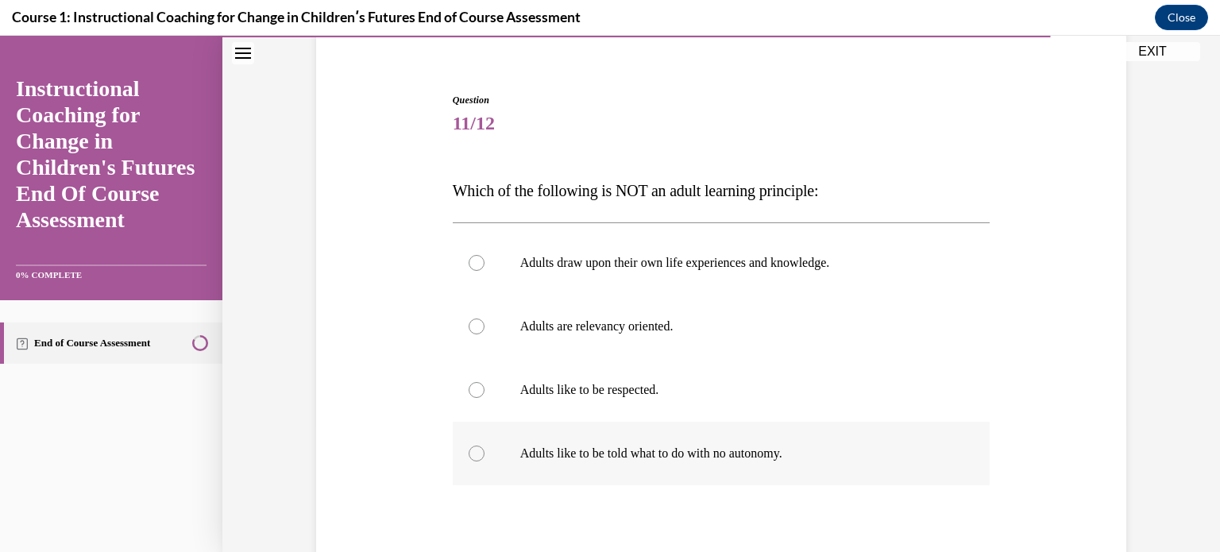
click at [472, 450] on div at bounding box center [477, 454] width 16 height 16
click at [472, 450] on input "Adults like to be told what to do with no autonomy." at bounding box center [477, 454] width 16 height 16
radio input "true"
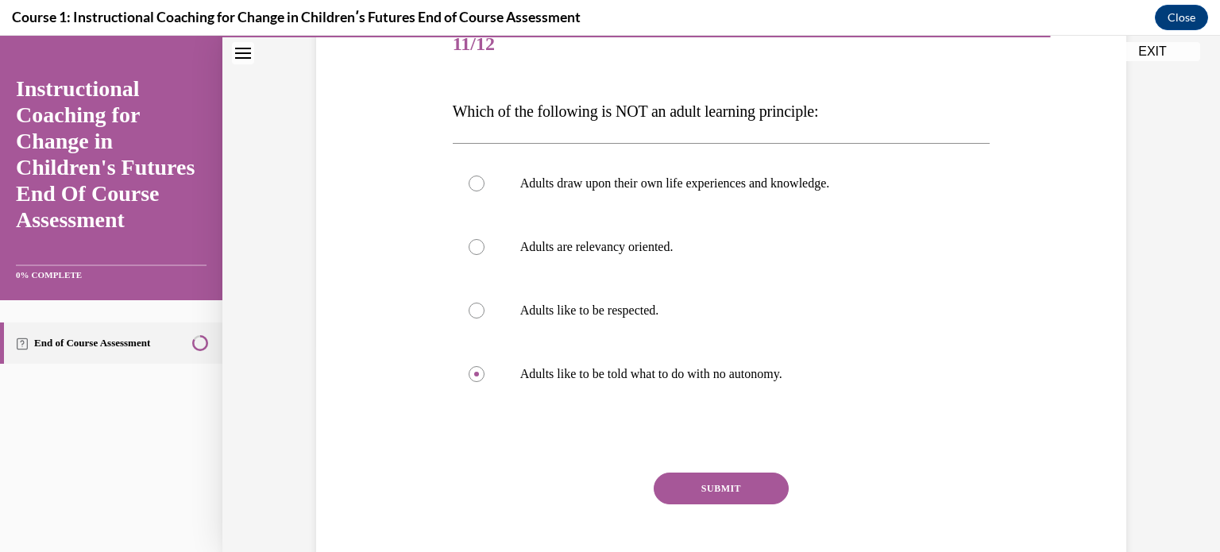
click at [686, 485] on button "SUBMIT" at bounding box center [721, 489] width 135 height 32
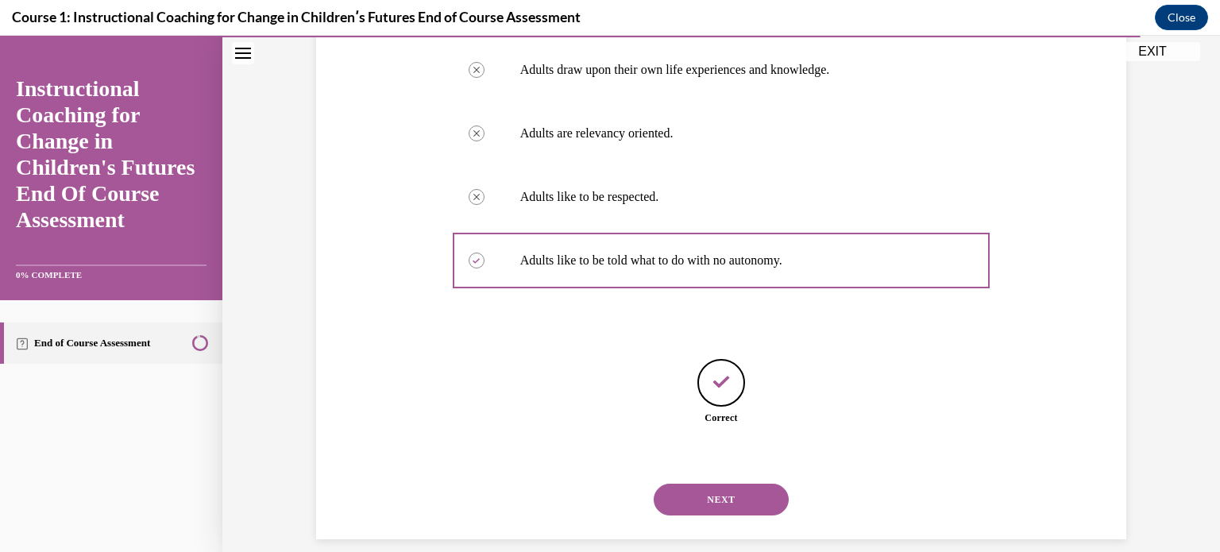
scroll to position [291, 0]
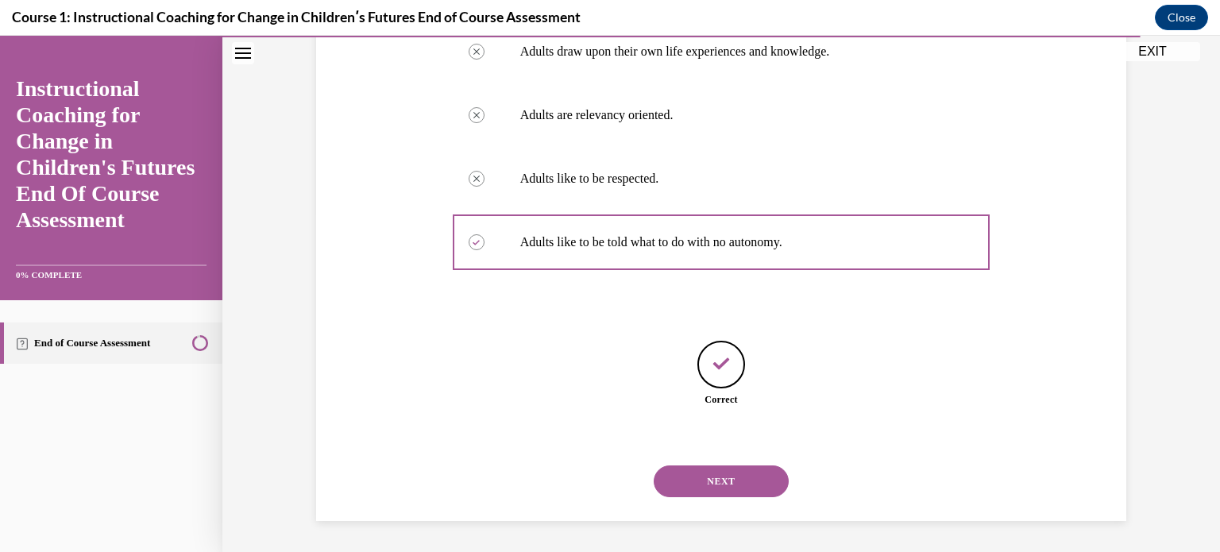
click at [702, 487] on button "NEXT" at bounding box center [721, 481] width 135 height 32
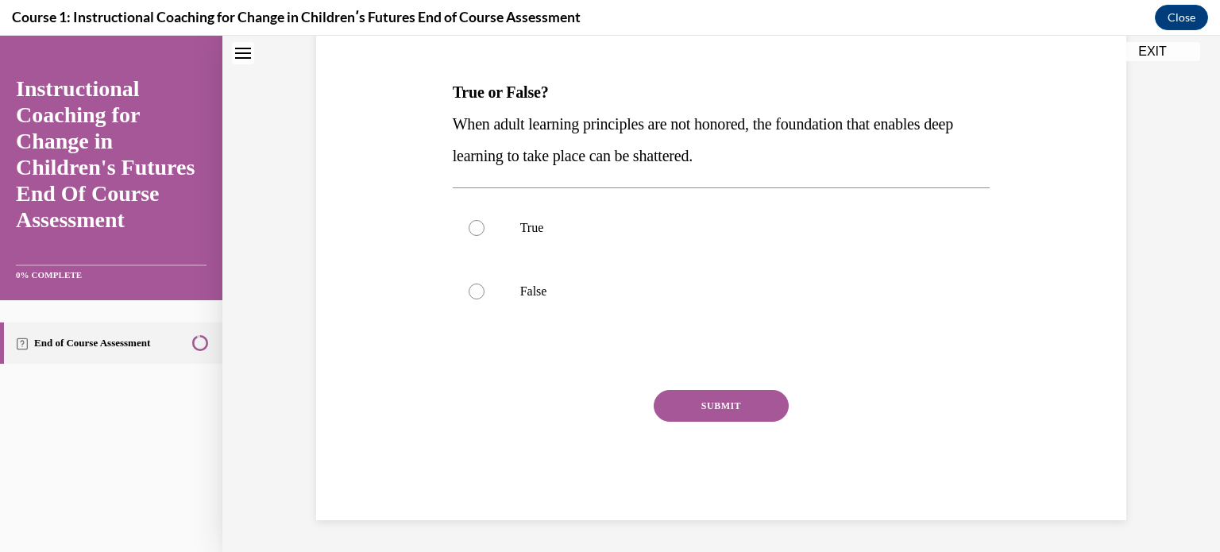
scroll to position [0, 0]
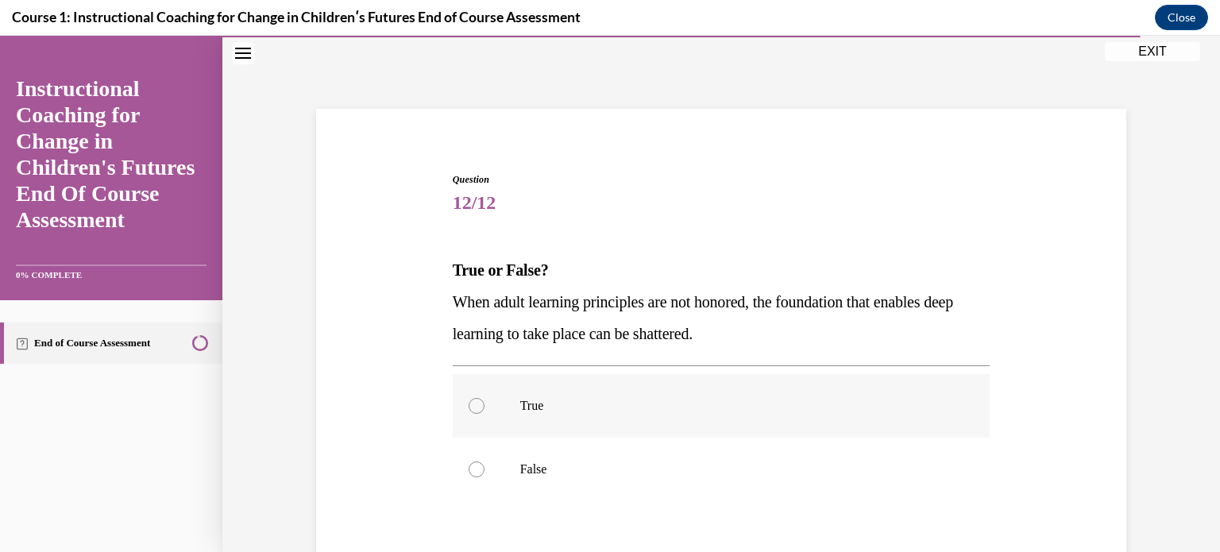
click at [470, 406] on div at bounding box center [477, 406] width 16 height 16
click at [470, 406] on input "True" at bounding box center [477, 406] width 16 height 16
radio input "true"
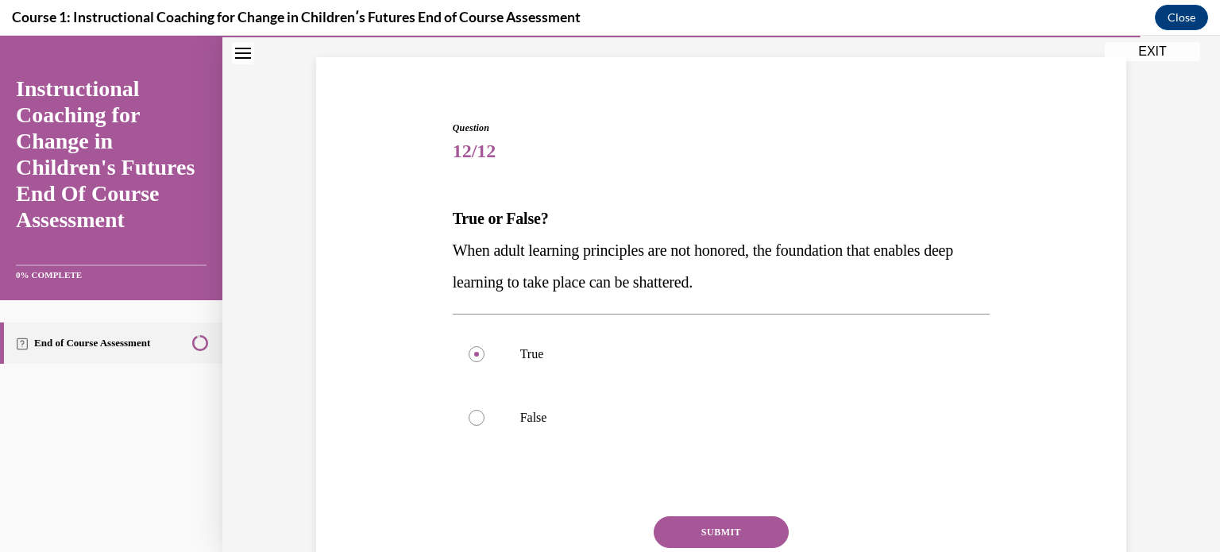
scroll to position [79, 0]
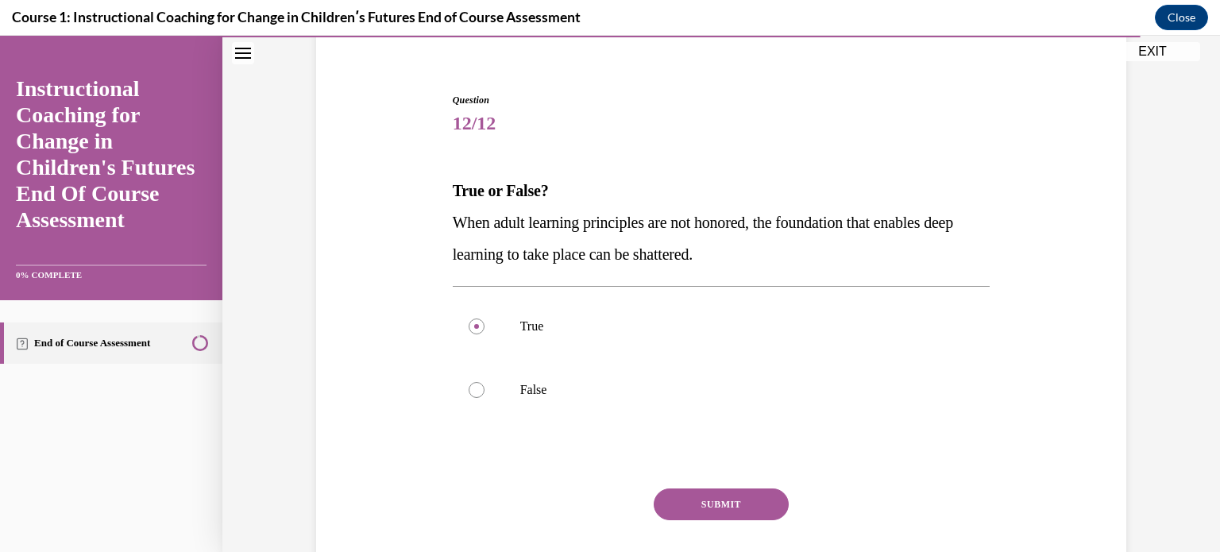
click at [695, 504] on button "SUBMIT" at bounding box center [721, 505] width 135 height 32
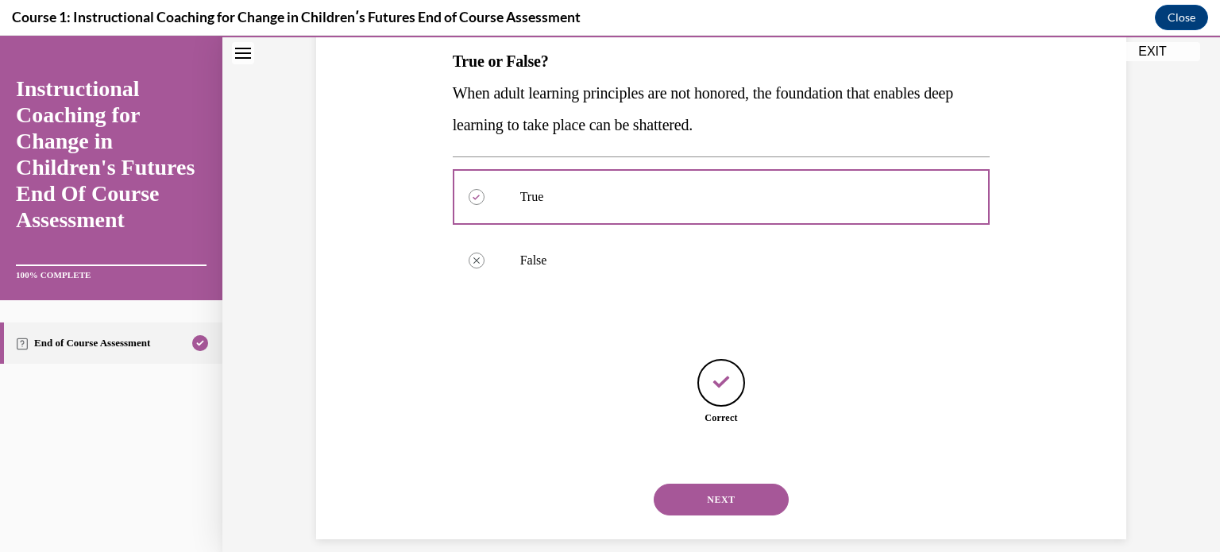
scroll to position [227, 0]
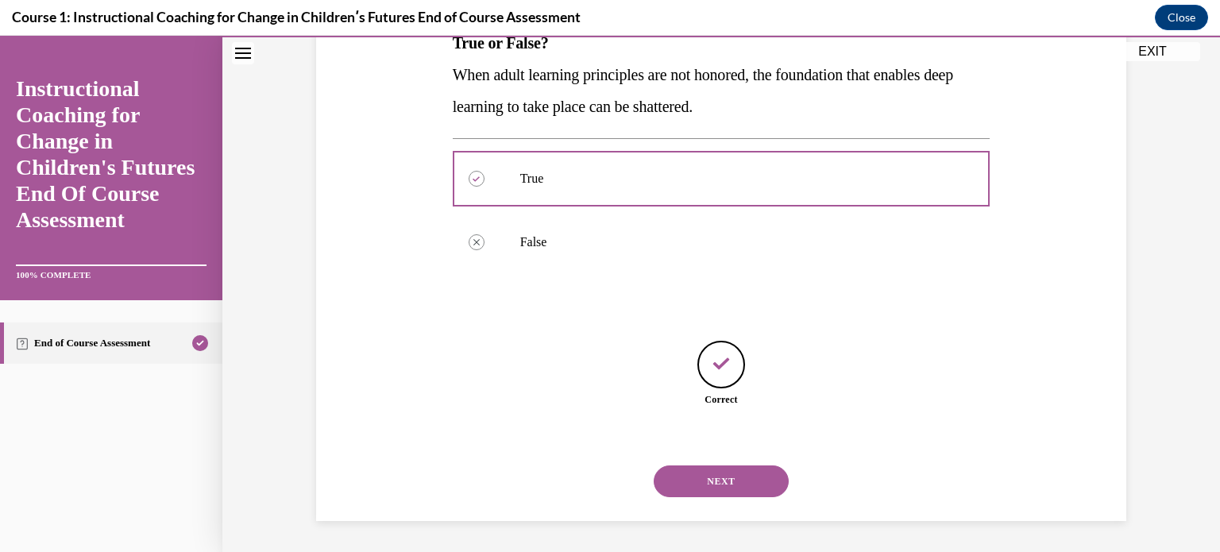
click at [709, 485] on button "NEXT" at bounding box center [721, 481] width 135 height 32
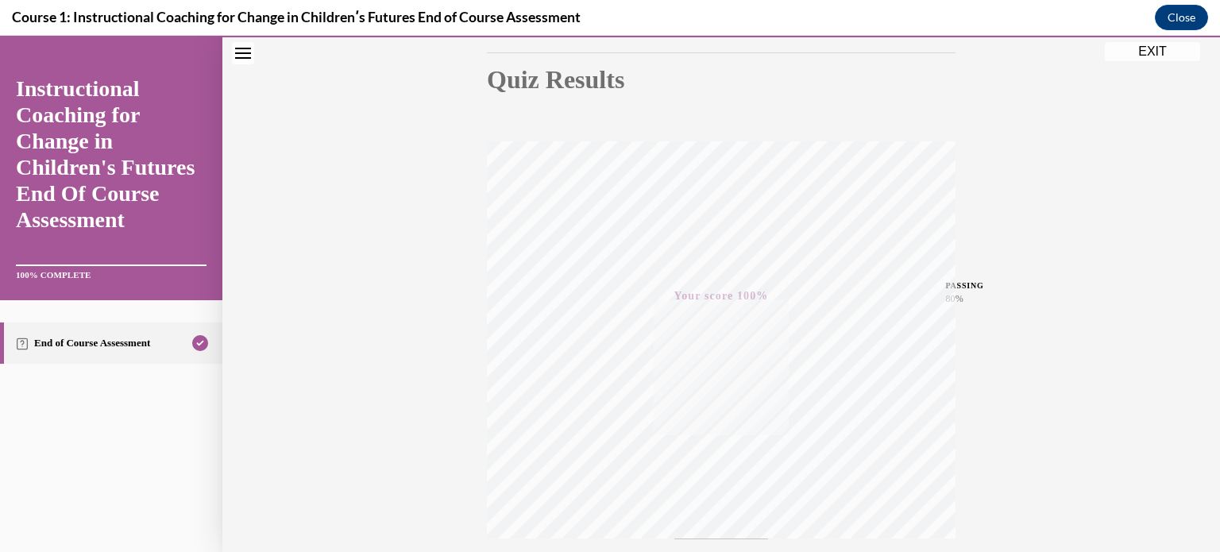
scroll to position [90, 0]
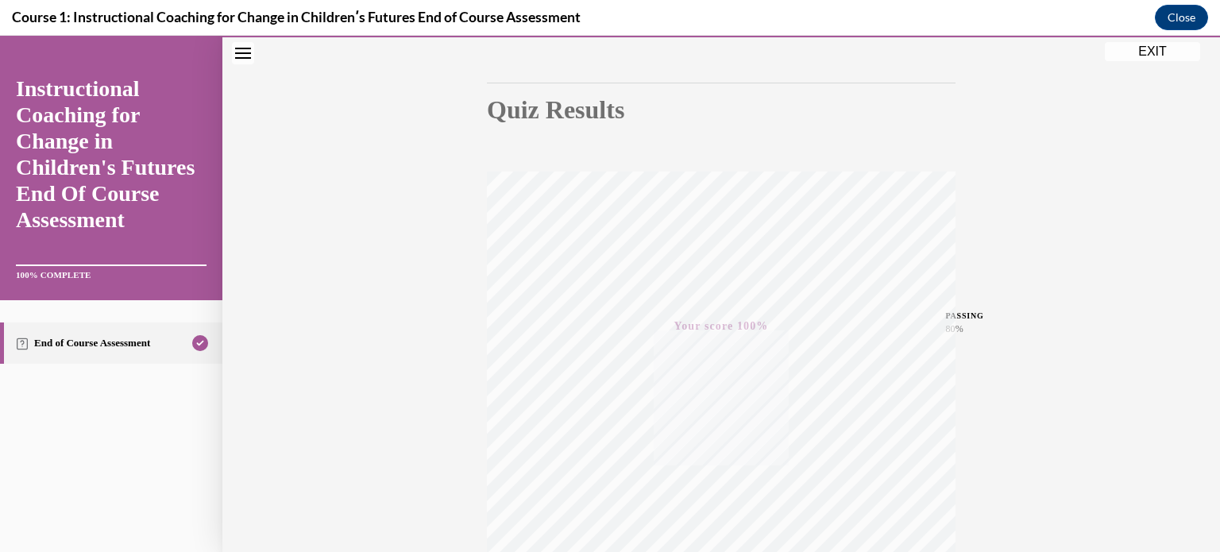
click at [1149, 50] on button "EXIT" at bounding box center [1152, 51] width 95 height 19
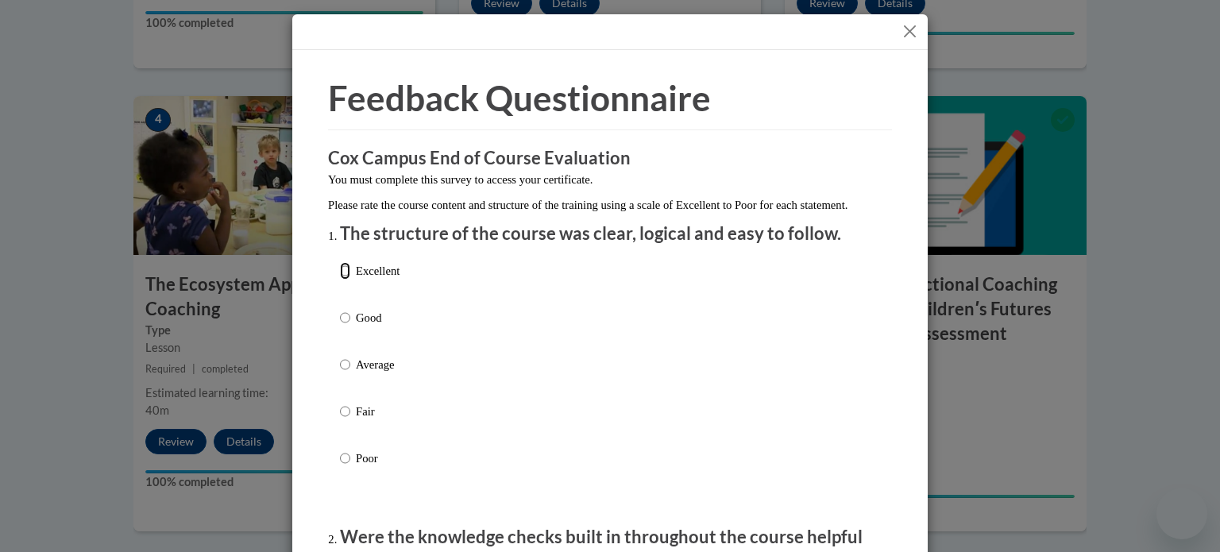
click at [340, 280] on input "Excellent" at bounding box center [345, 270] width 10 height 17
radio input "true"
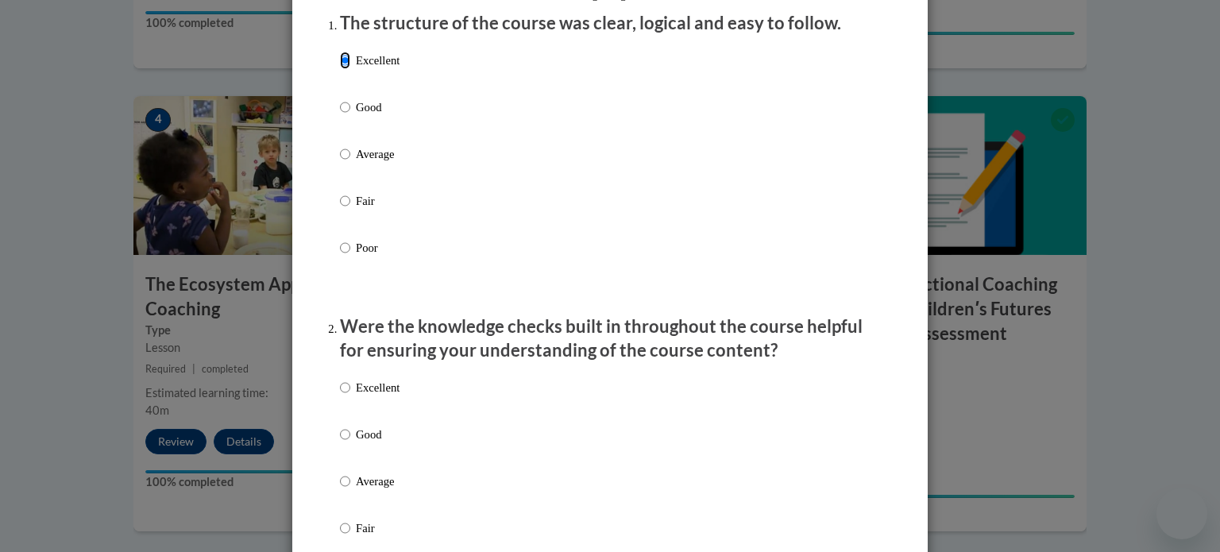
scroll to position [238, 0]
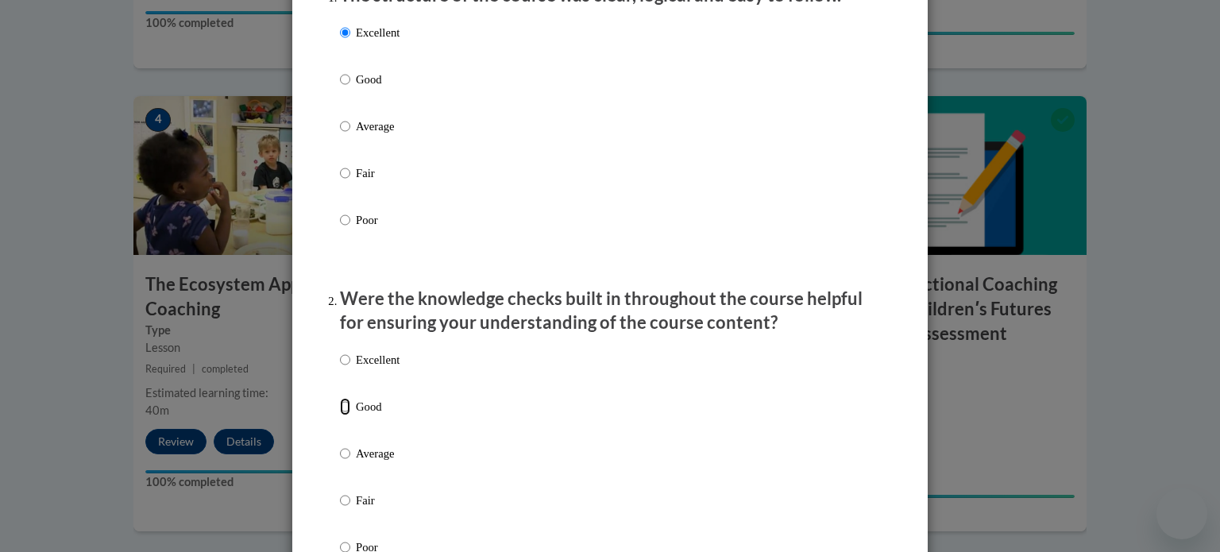
click at [340, 415] on input "Good" at bounding box center [345, 406] width 10 height 17
radio input "true"
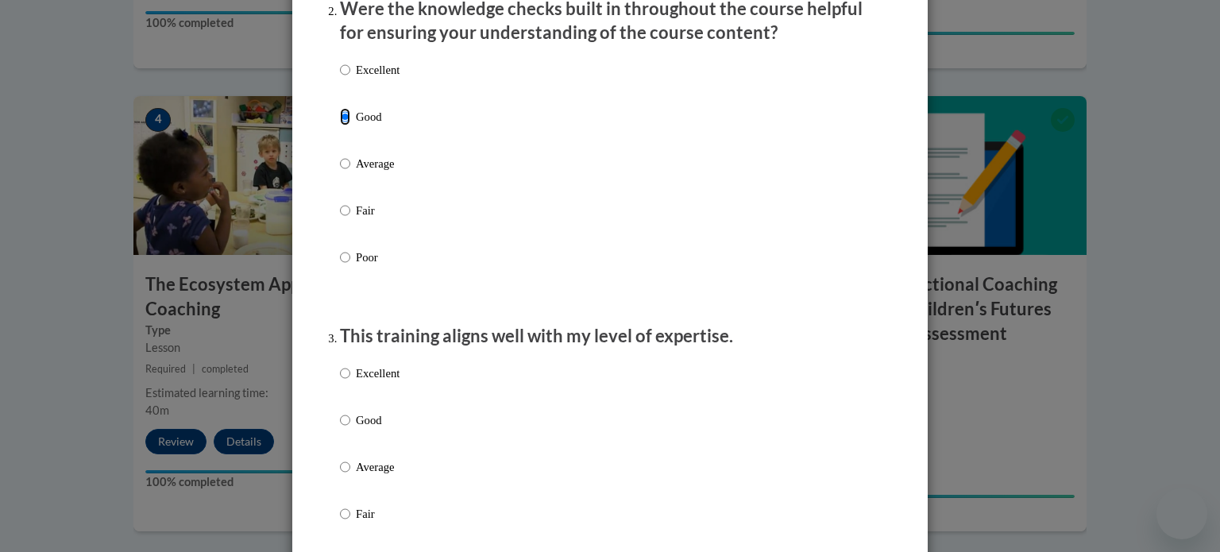
scroll to position [556, 0]
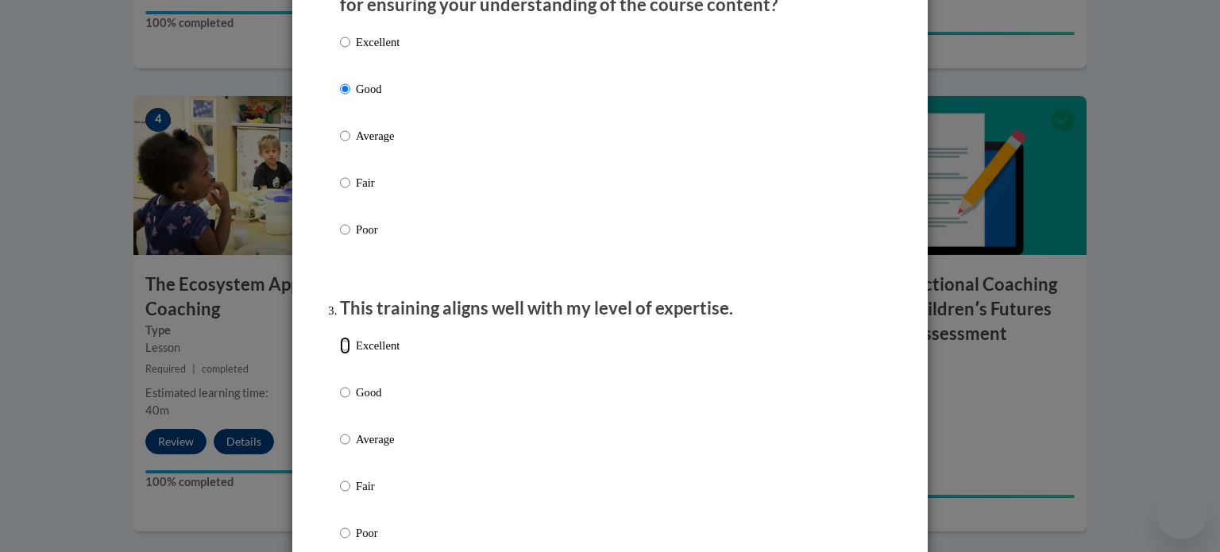
click at [340, 354] on input "Excellent" at bounding box center [345, 345] width 10 height 17
radio input "true"
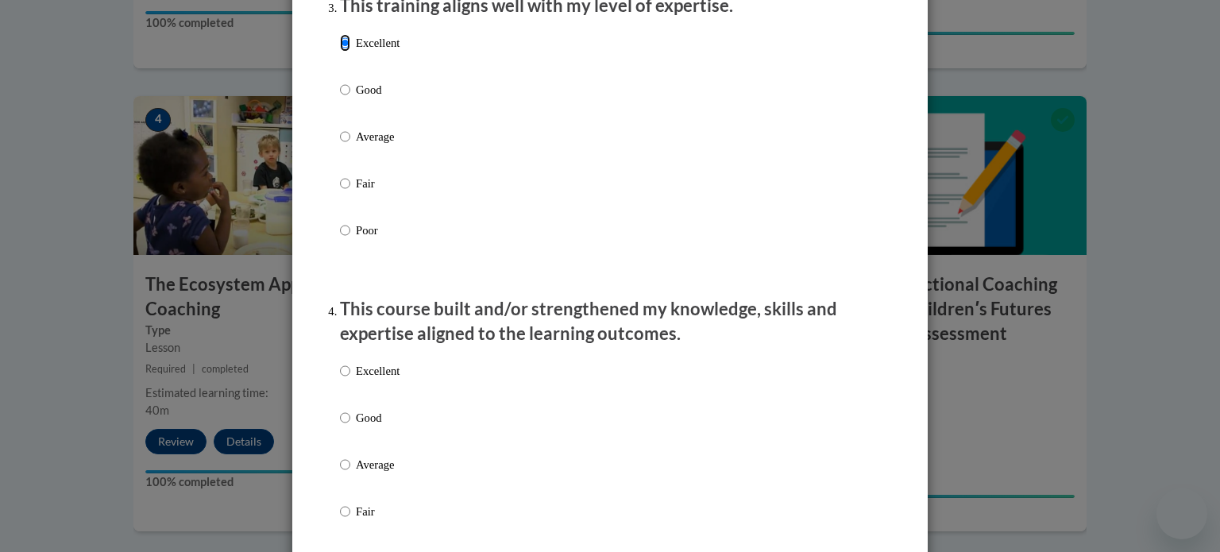
scroll to position [874, 0]
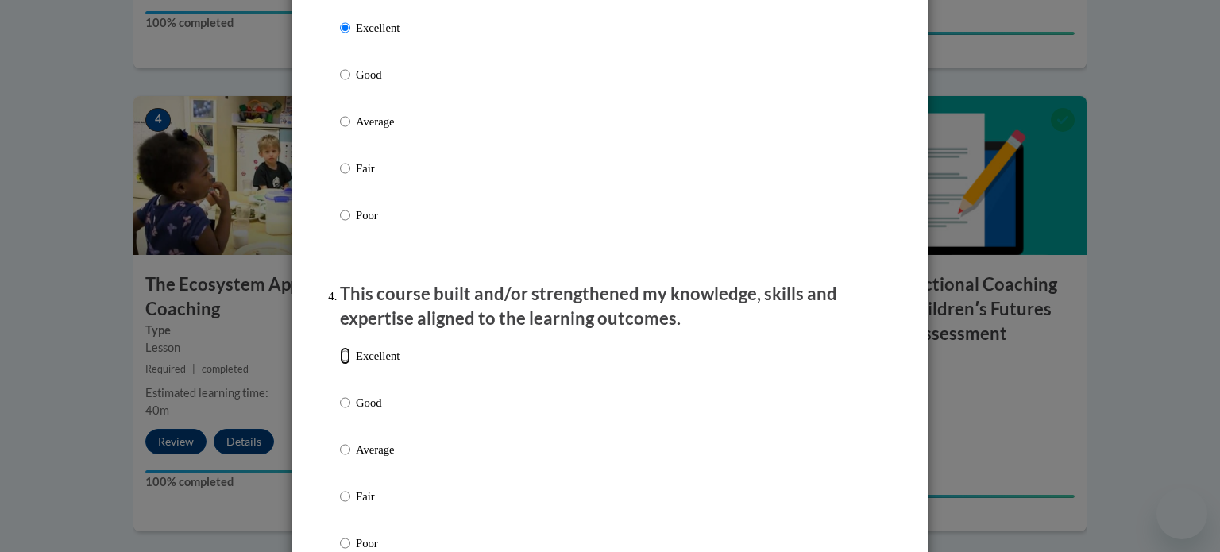
click at [341, 365] on input "Excellent" at bounding box center [345, 355] width 10 height 17
radio input "true"
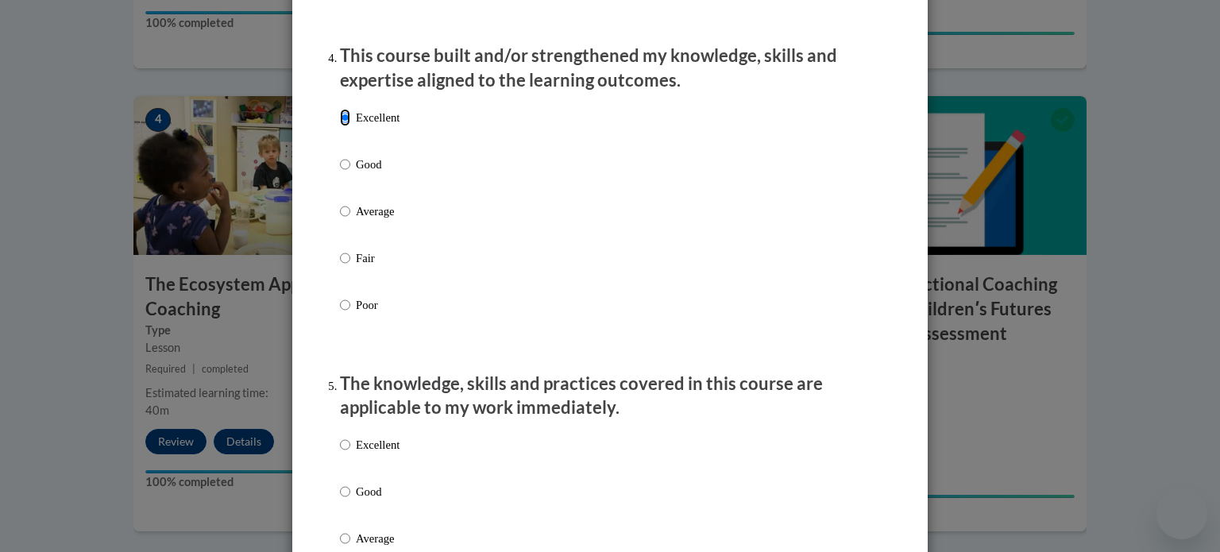
scroll to position [1191, 0]
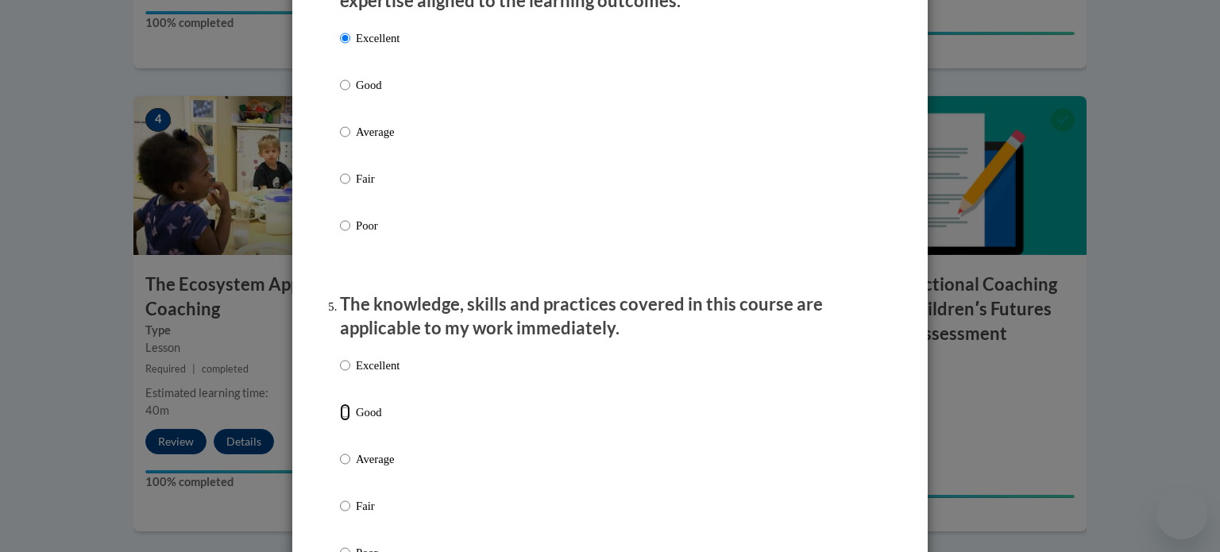
click at [343, 421] on input "Good" at bounding box center [345, 412] width 10 height 17
radio input "true"
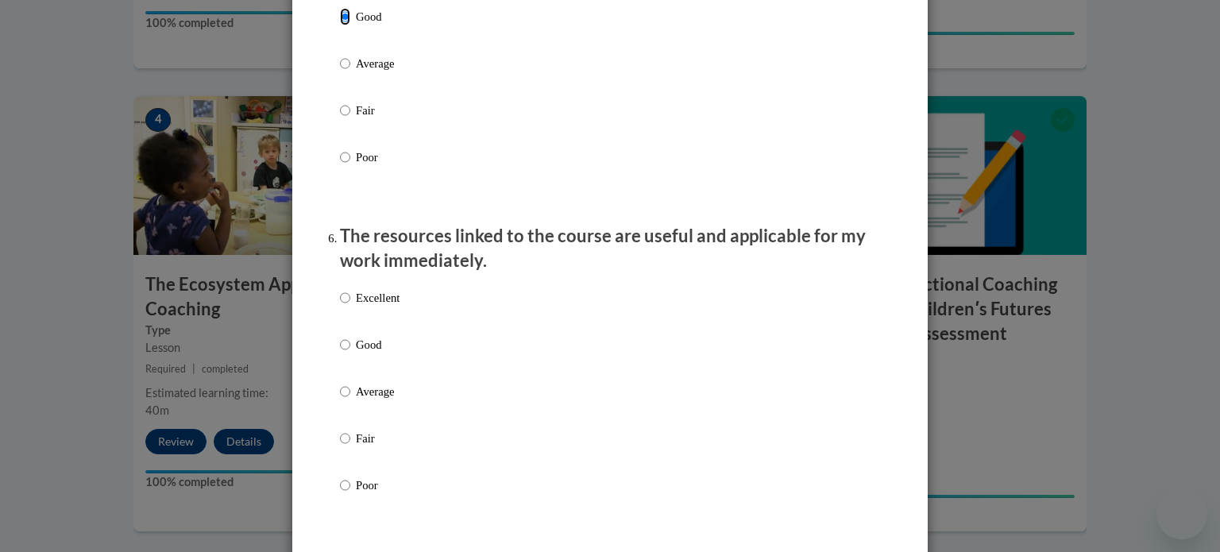
scroll to position [1589, 0]
click at [340, 352] on input "Good" at bounding box center [345, 342] width 10 height 17
radio input "true"
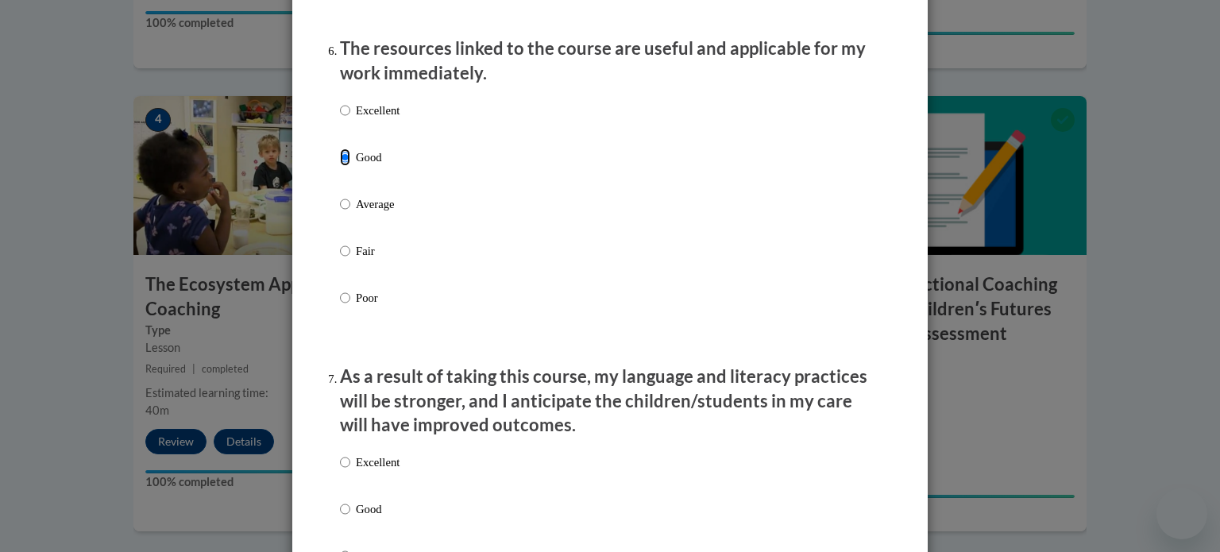
scroll to position [1906, 0]
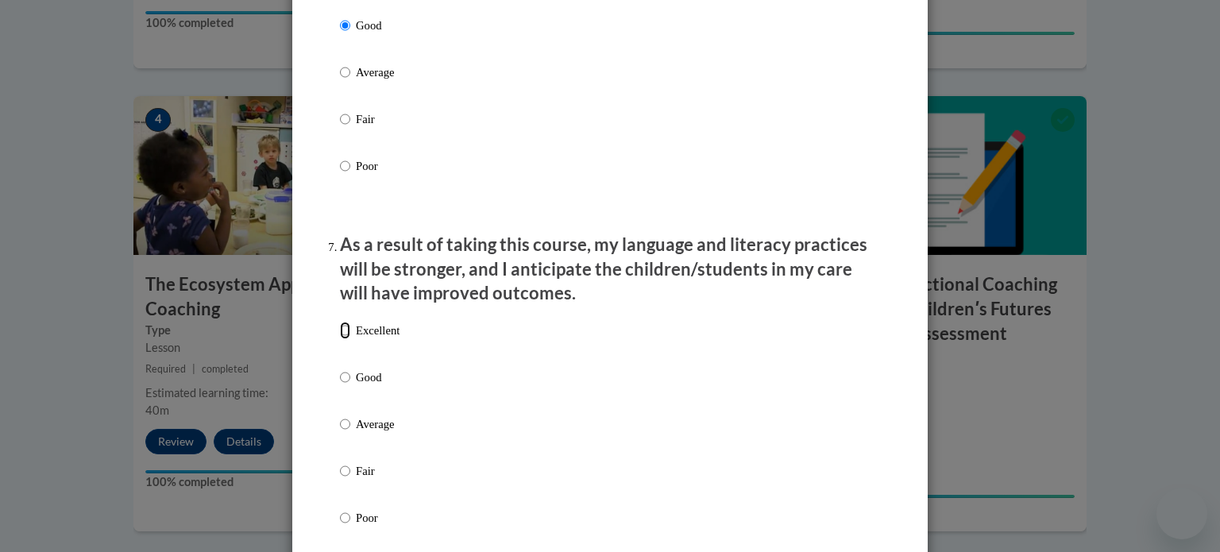
click at [340, 339] on input "Excellent" at bounding box center [345, 330] width 10 height 17
radio input "true"
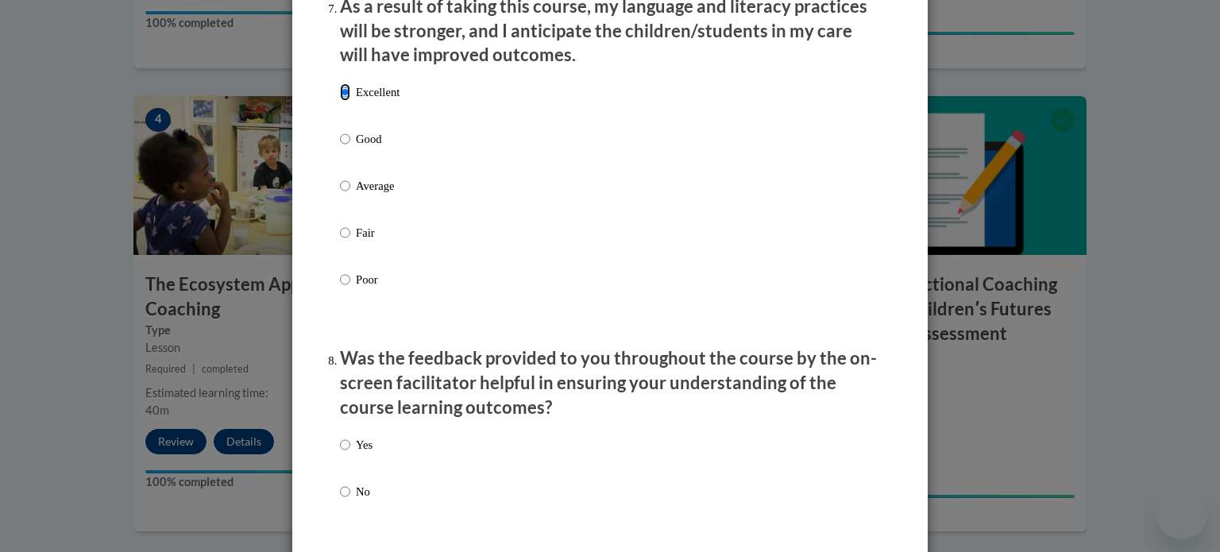
scroll to position [2304, 0]
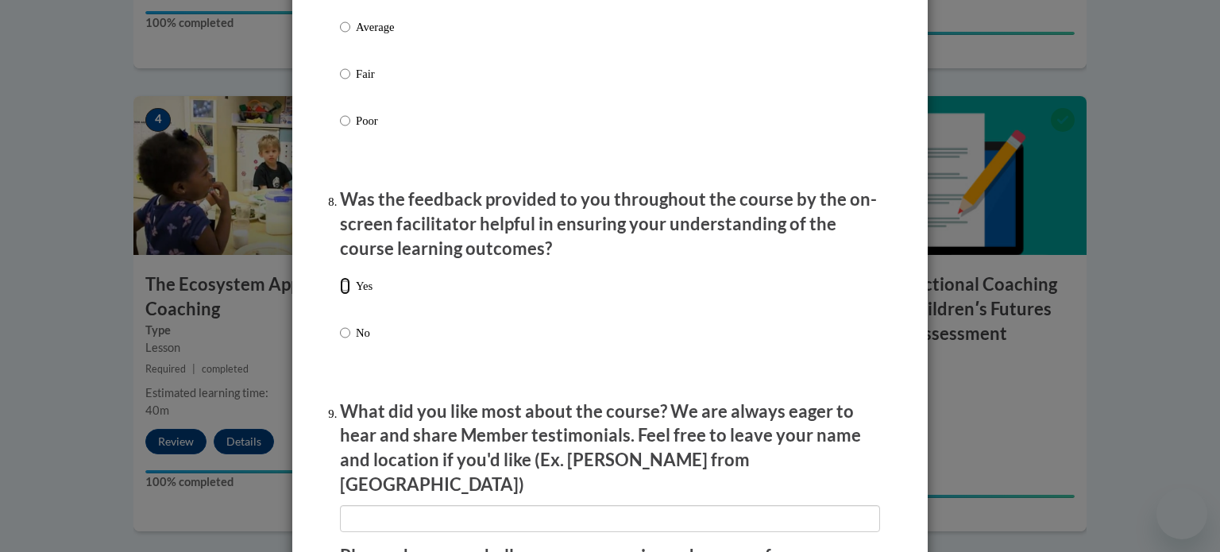
click at [340, 295] on input "Yes" at bounding box center [345, 285] width 10 height 17
radio input "true"
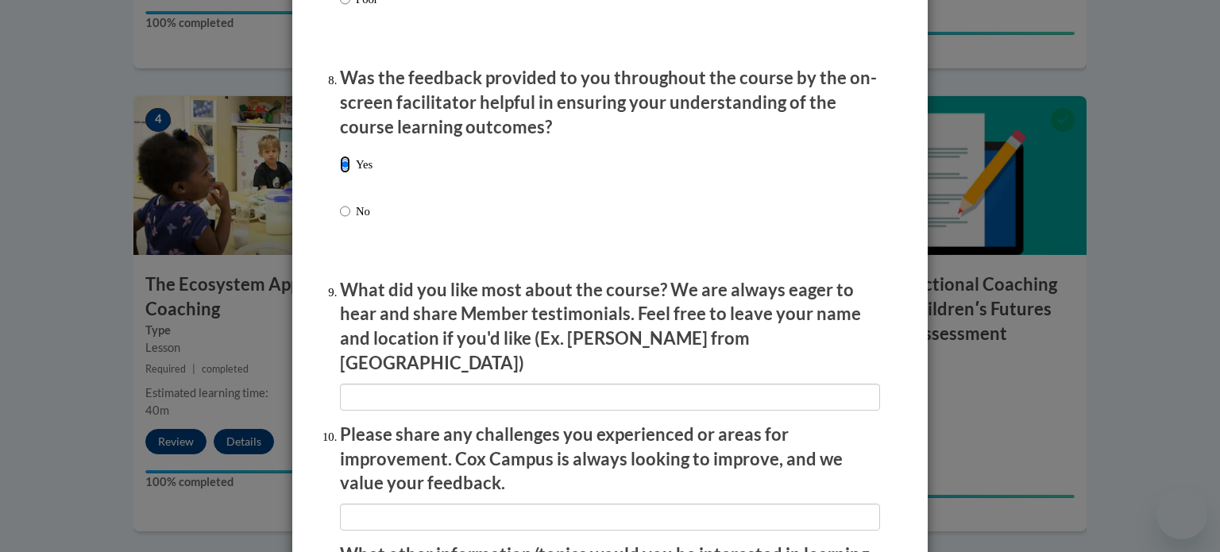
scroll to position [2462, 0]
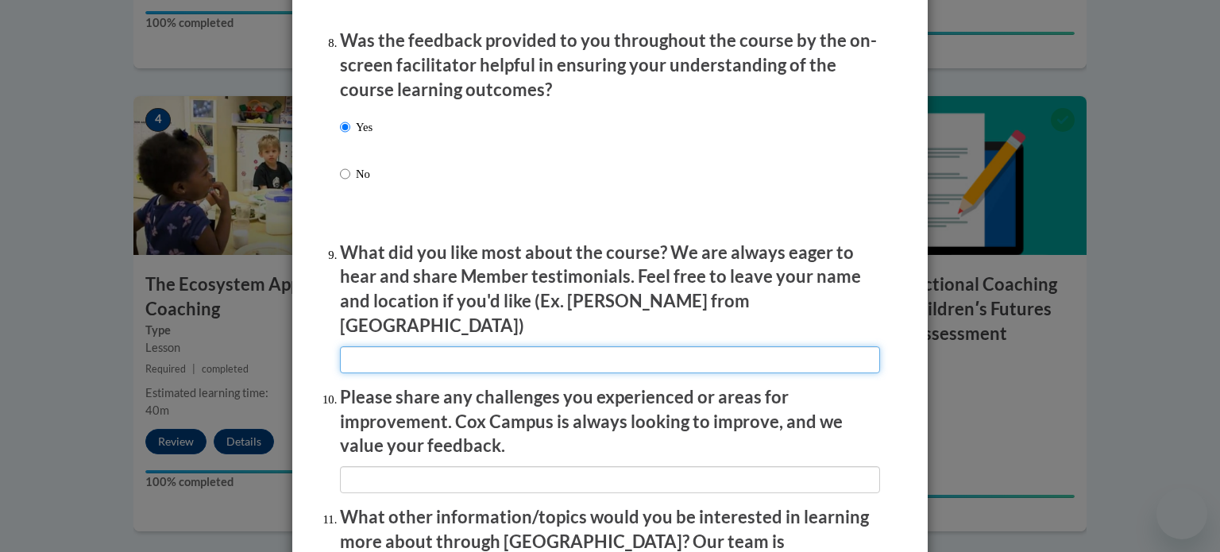
click at [480, 352] on input "textbox" at bounding box center [610, 359] width 540 height 27
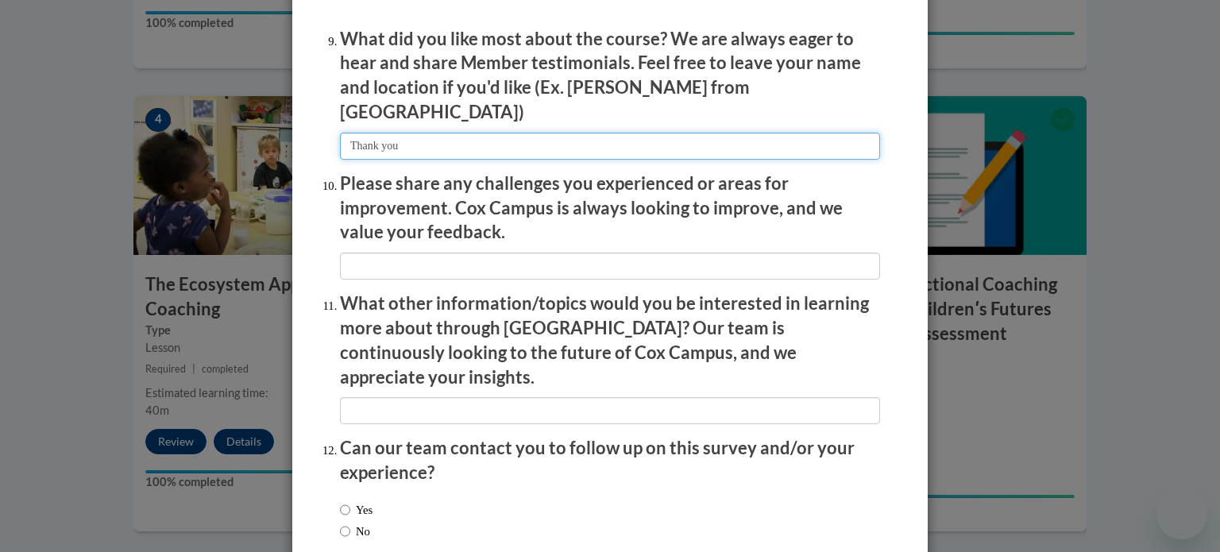
scroll to position [2597, 0]
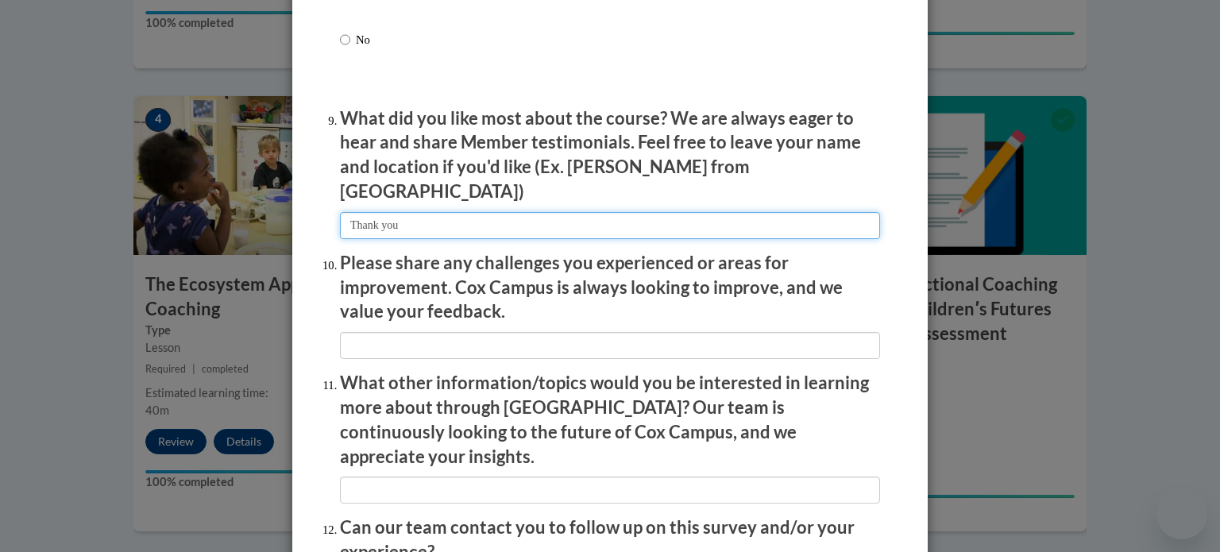
type input "Thank you"
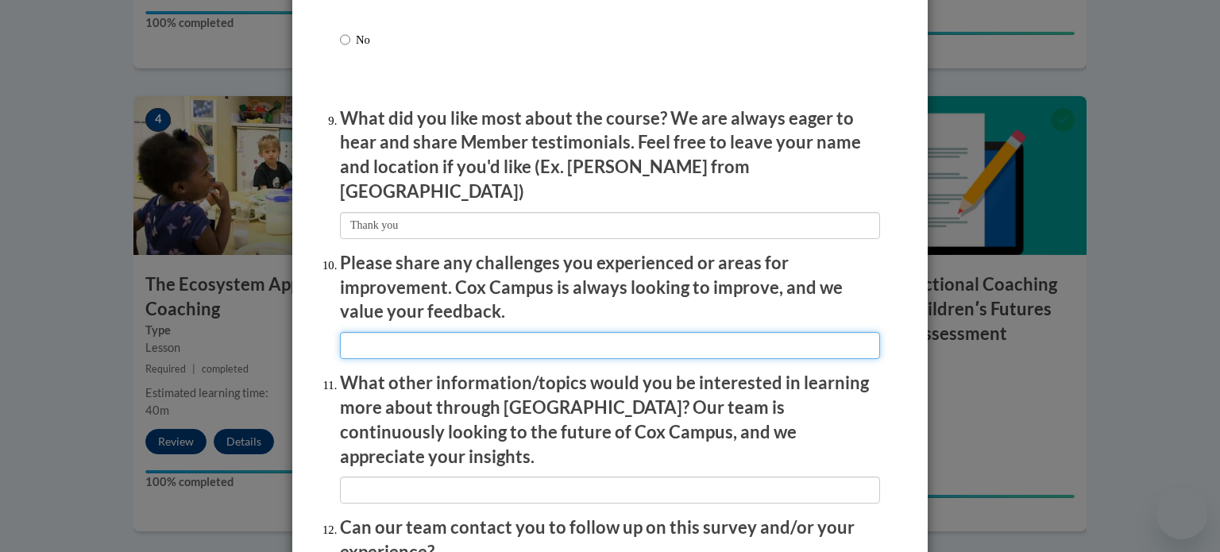
click at [378, 336] on input "textbox" at bounding box center [610, 345] width 540 height 27
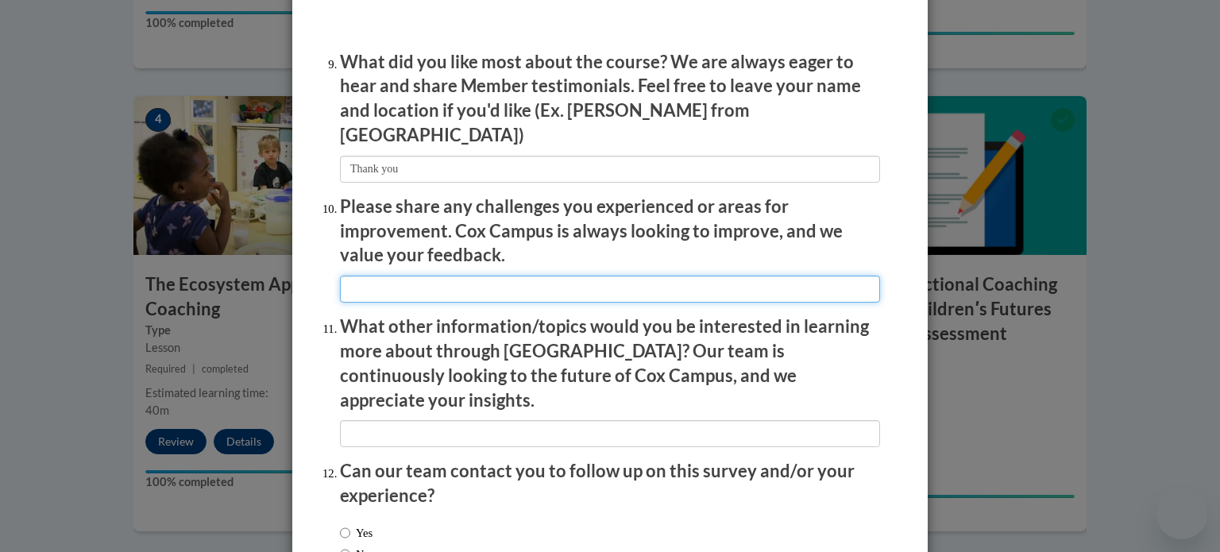
scroll to position [2676, 0]
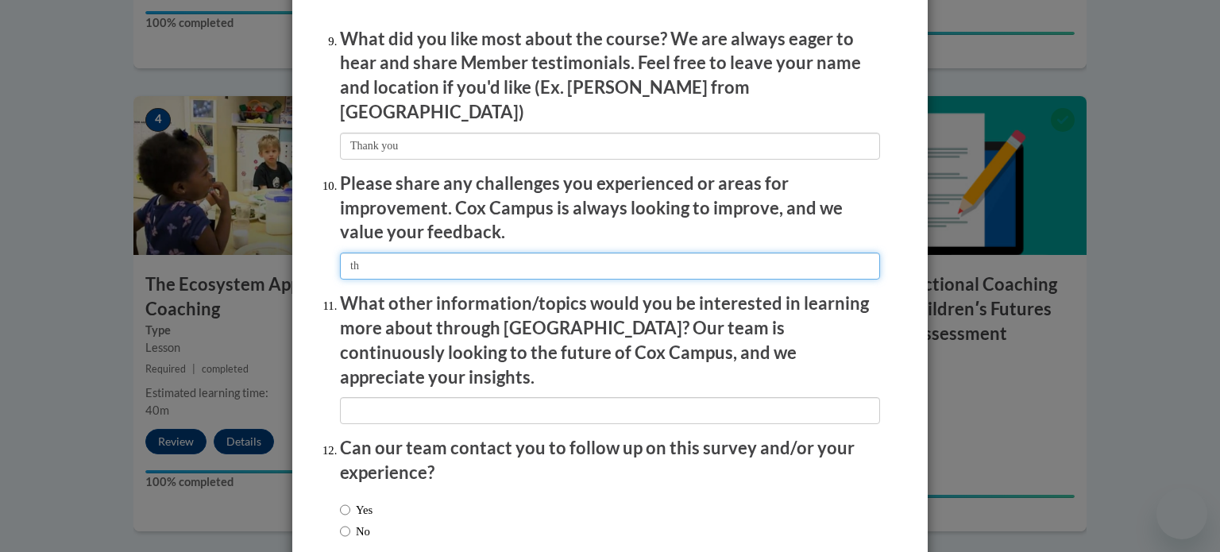
type input "t"
type input "Nothing"
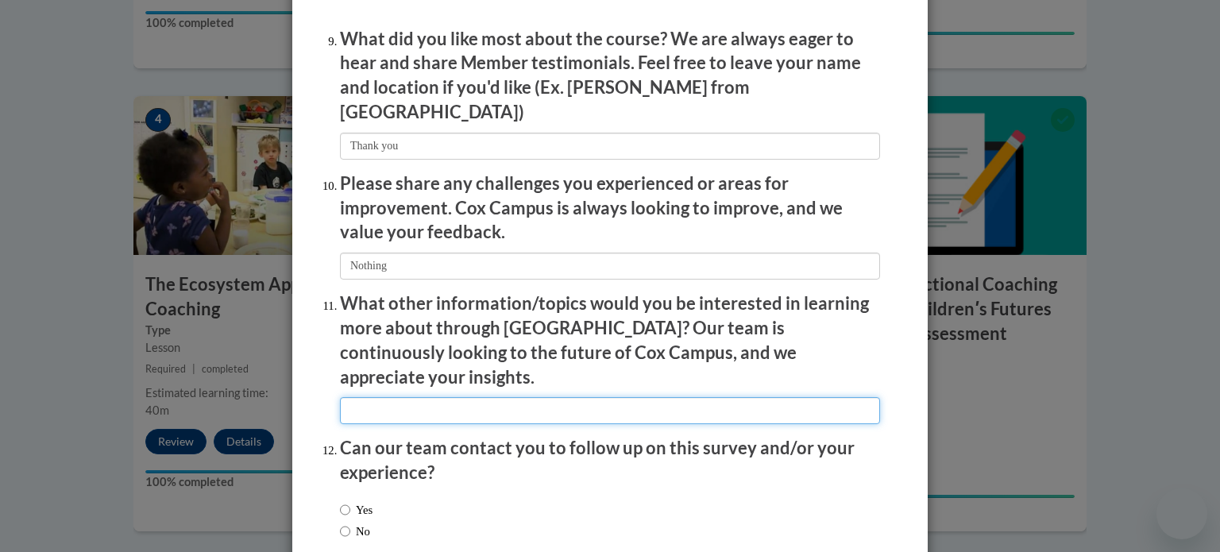
click at [372, 397] on input "textbox" at bounding box center [610, 410] width 540 height 27
click at [407, 397] on input "textbox" at bounding box center [610, 410] width 540 height 27
click at [473, 397] on input "textbox" at bounding box center [610, 410] width 540 height 27
click at [414, 397] on input "textbox" at bounding box center [610, 410] width 540 height 27
click at [413, 397] on input "textbox" at bounding box center [610, 410] width 540 height 27
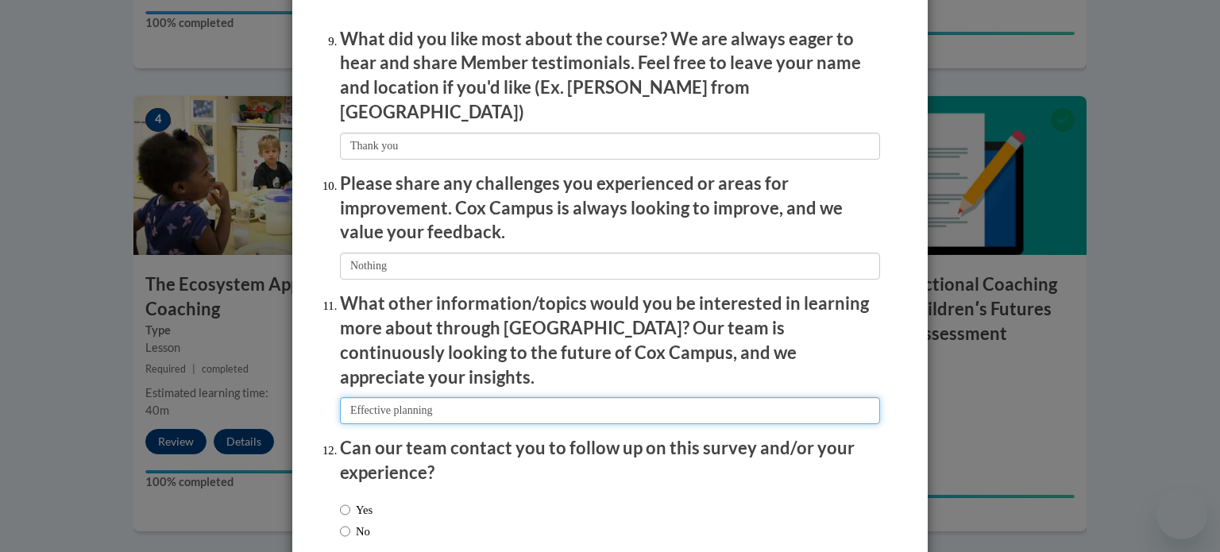
scroll to position [2755, 0]
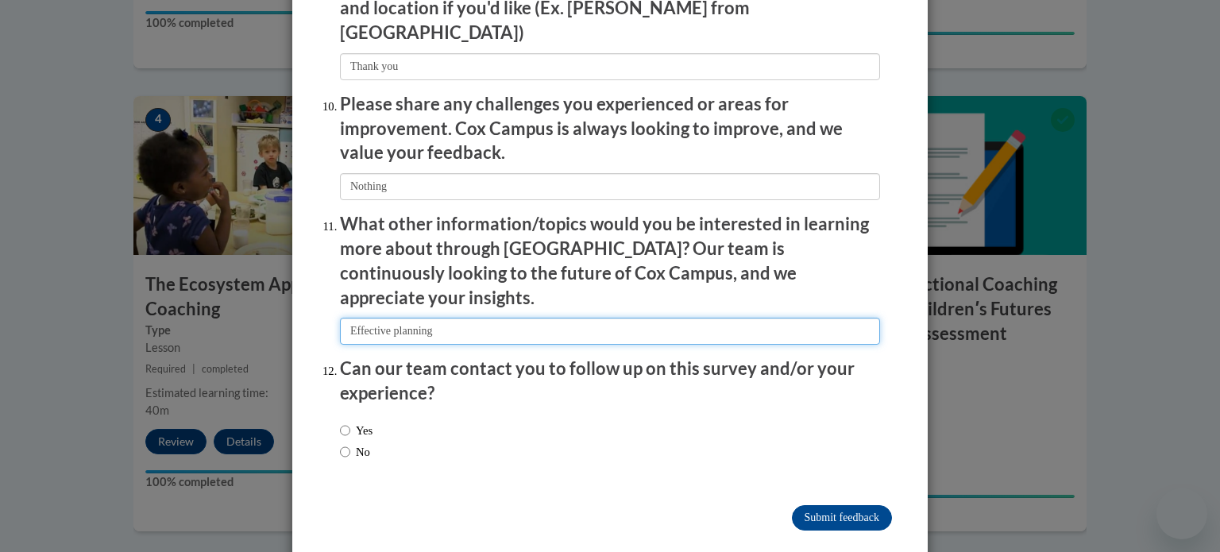
type input "Effective planning"
click at [340, 422] on input "Yes" at bounding box center [345, 430] width 10 height 17
radio input "true"
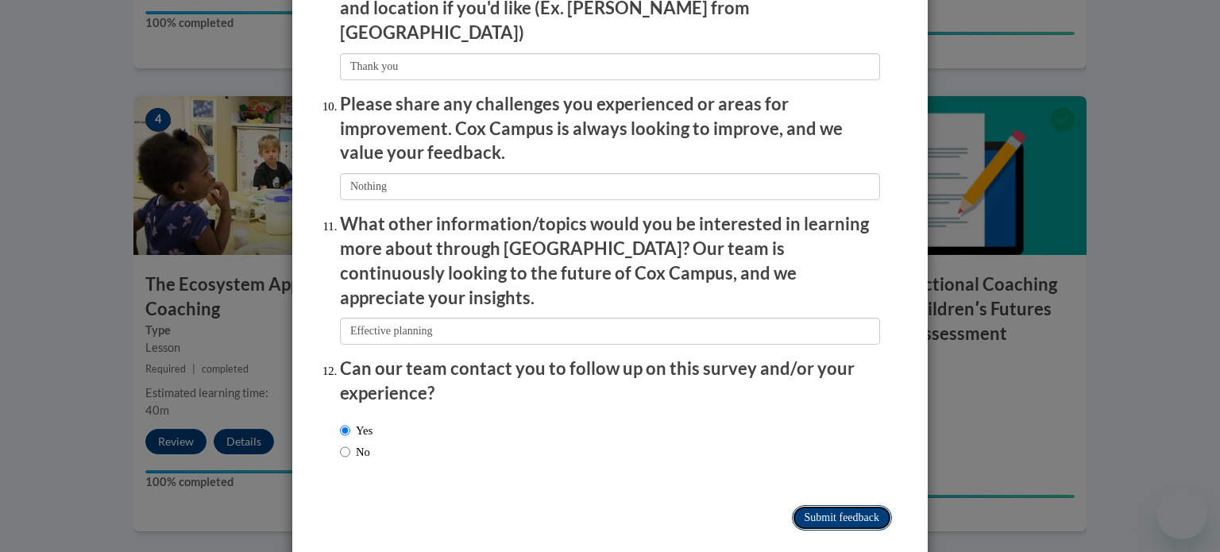
click at [835, 505] on input "Submit feedback" at bounding box center [842, 517] width 100 height 25
